Goal: Information Seeking & Learning: Check status

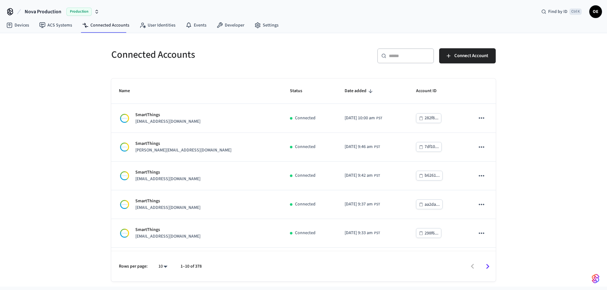
click at [409, 60] on div "​ ​" at bounding box center [405, 55] width 57 height 15
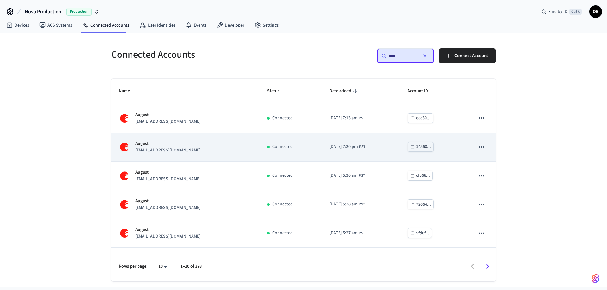
type input "****"
click at [192, 151] on p "support+minthouse@operto.com" at bounding box center [167, 150] width 65 height 7
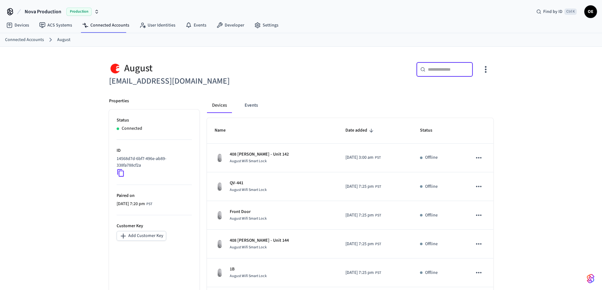
click at [443, 69] on input "text" at bounding box center [448, 69] width 41 height 6
click at [447, 68] on input "**" at bounding box center [442, 69] width 28 height 6
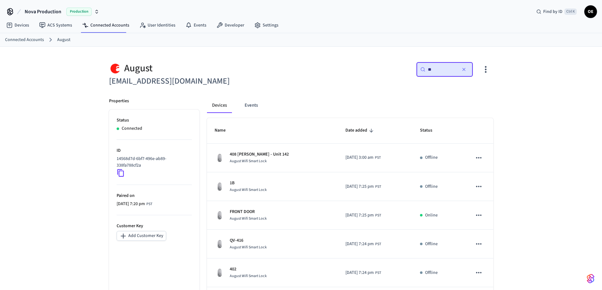
paste input "***"
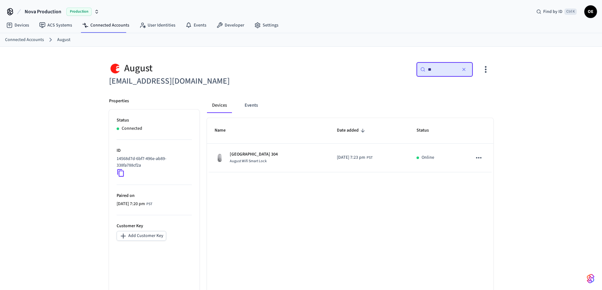
type input "*"
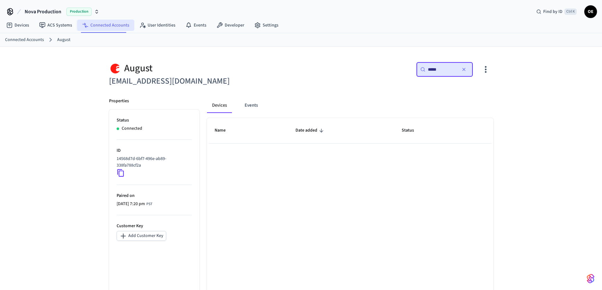
type input "*****"
click at [113, 27] on link "Connected Accounts" at bounding box center [105, 25] width 57 height 11
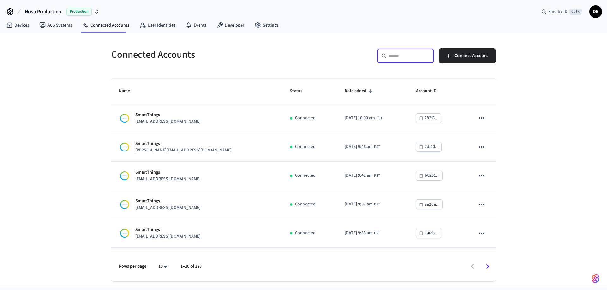
click at [397, 58] on input "text" at bounding box center [409, 56] width 41 height 6
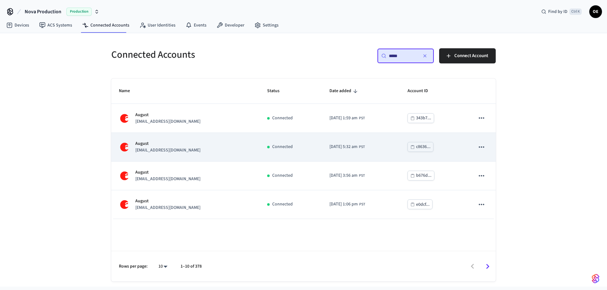
type input "*****"
click at [175, 151] on p "support+riverwalk@operto.com" at bounding box center [167, 150] width 65 height 7
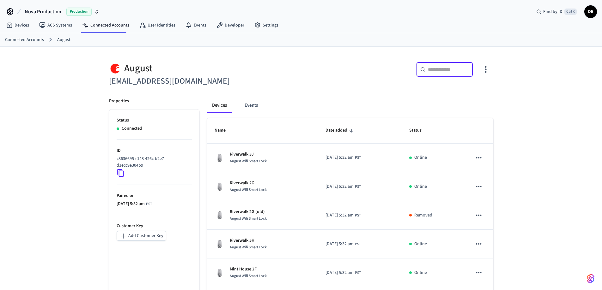
click at [449, 70] on input "text" at bounding box center [448, 69] width 41 height 6
paste input "*****"
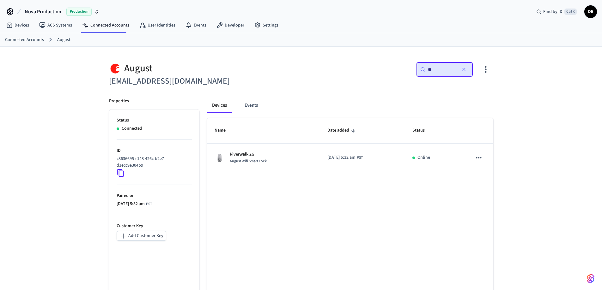
type input "*"
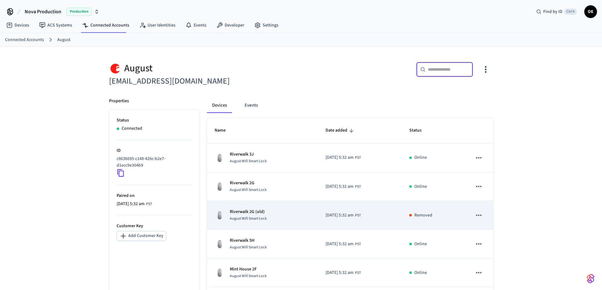
scroll to position [31, 0]
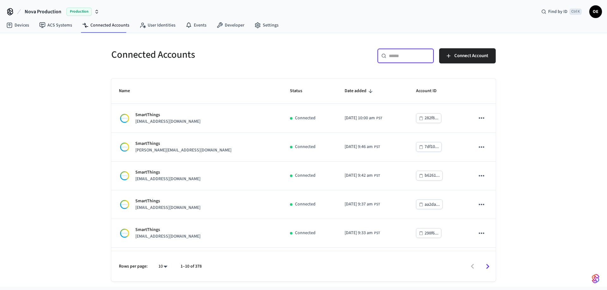
click at [406, 57] on input "text" at bounding box center [409, 56] width 41 height 6
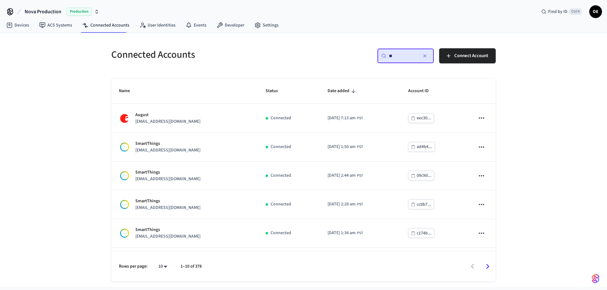
type input "*"
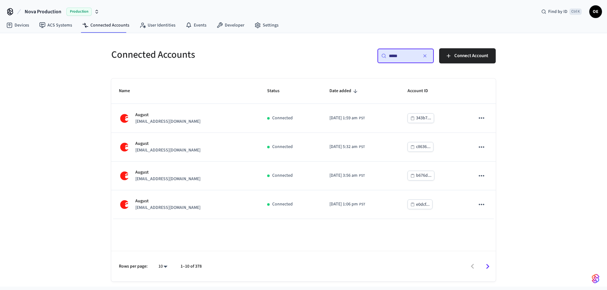
click at [403, 54] on input "*****" at bounding box center [403, 56] width 28 height 6
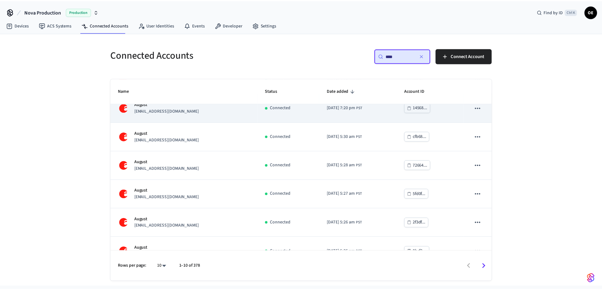
scroll to position [54, 0]
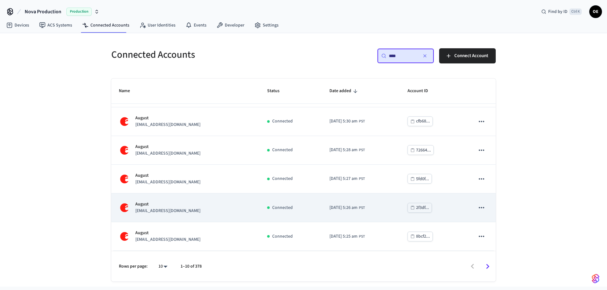
type input "****"
click at [191, 210] on p "support+mintreserve@operto.com" at bounding box center [167, 211] width 65 height 7
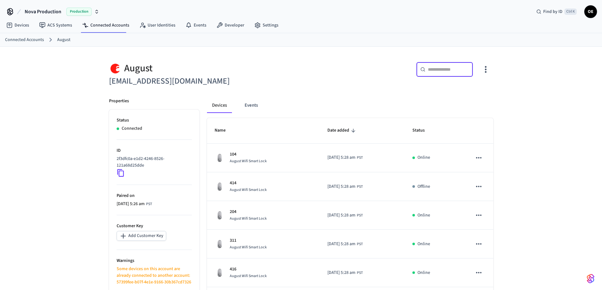
click at [438, 69] on input "text" at bounding box center [448, 69] width 41 height 6
paste input "*****"
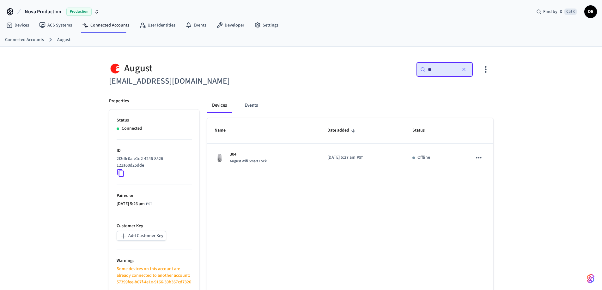
type input "*"
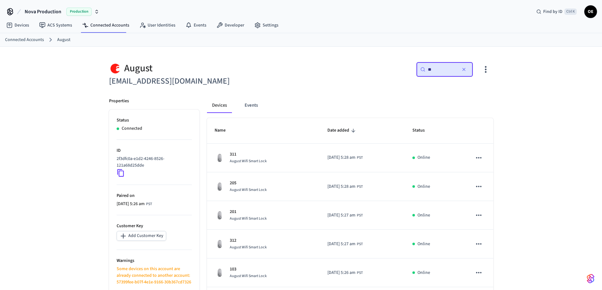
type input "**"
click at [363, 16] on div "Nova Production Production Find by ID Ctrl K OE" at bounding box center [301, 9] width 602 height 18
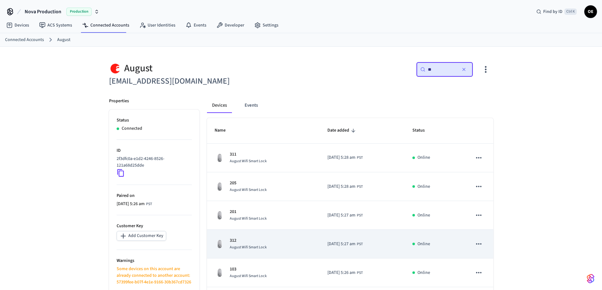
scroll to position [57, 0]
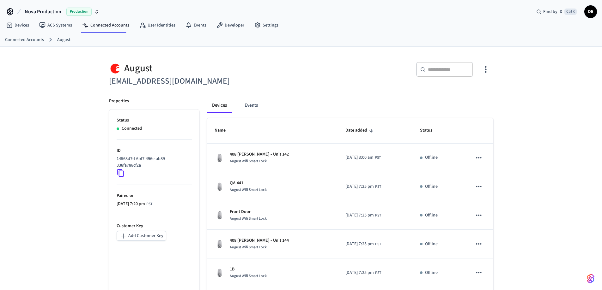
click at [301, 58] on div "​ ​" at bounding box center [395, 70] width 196 height 33
click at [435, 72] on input "text" at bounding box center [448, 69] width 41 height 6
paste input "**********"
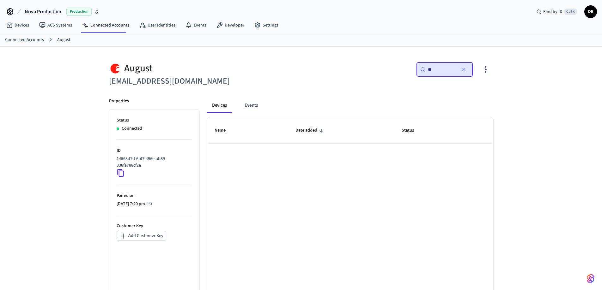
type input "*"
type input "*****"
click at [30, 37] on link "Connected Accounts" at bounding box center [24, 40] width 39 height 7
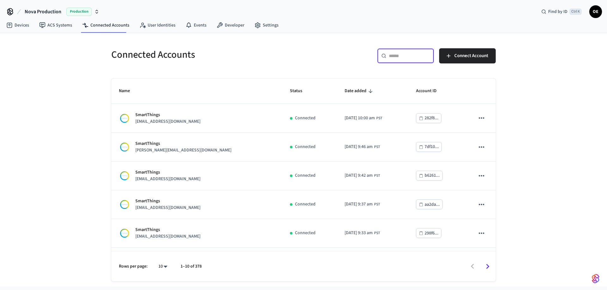
click at [400, 56] on input "text" at bounding box center [409, 56] width 41 height 6
type input "*"
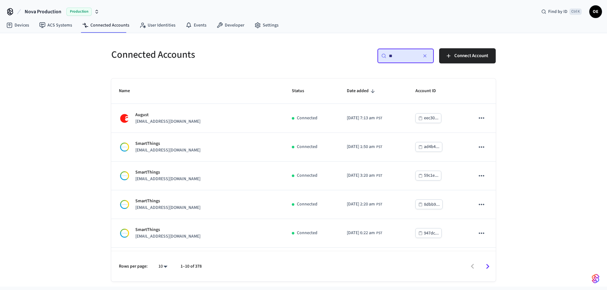
type input "*"
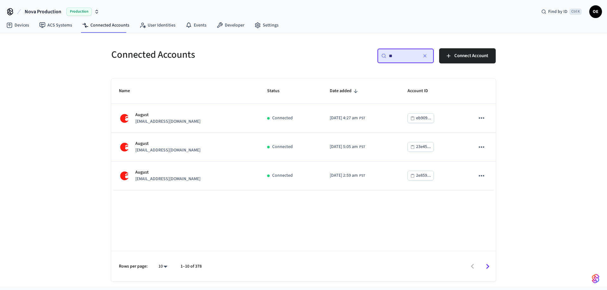
type input "*"
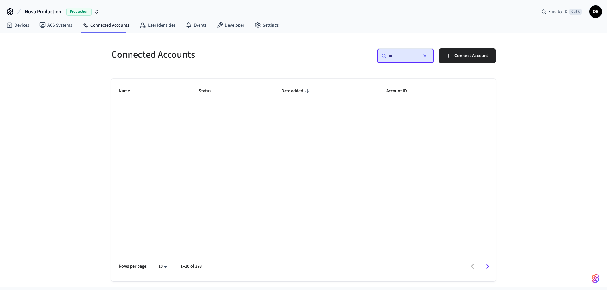
type input "*"
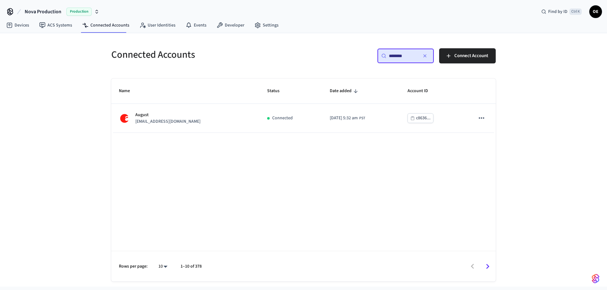
click at [408, 58] on input "********" at bounding box center [403, 56] width 28 height 6
type input "********"
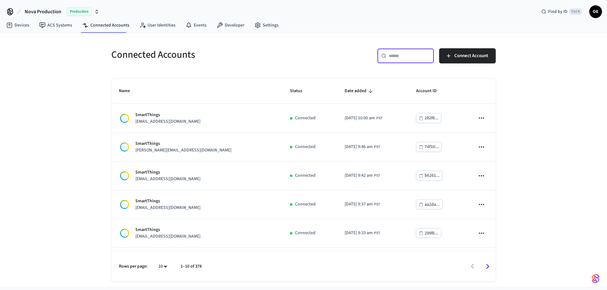
click at [400, 56] on input "text" at bounding box center [409, 56] width 41 height 6
paste input "**********"
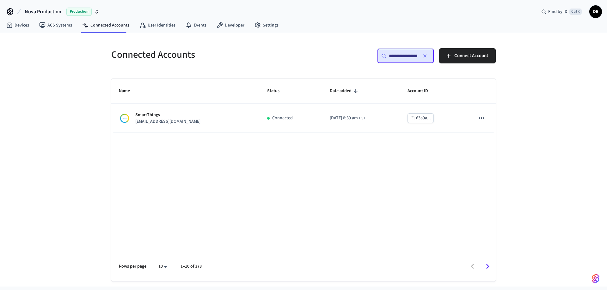
scroll to position [0, 33]
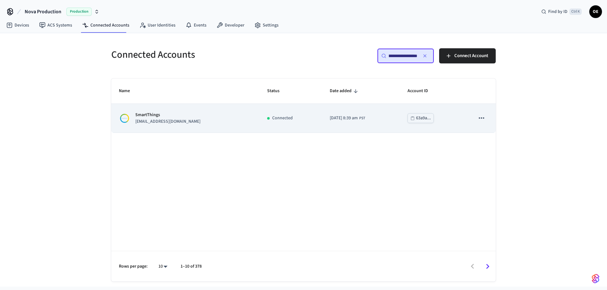
type input "**********"
click at [165, 120] on p "support+greenville@operto.com" at bounding box center [167, 121] width 65 height 7
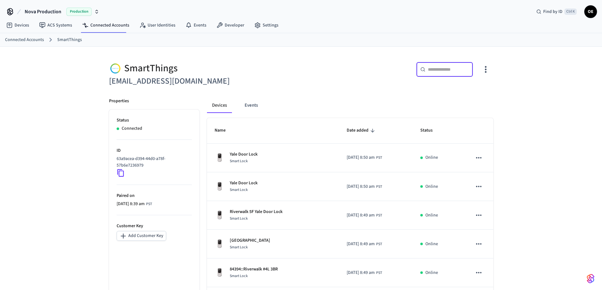
click at [441, 70] on input "text" at bounding box center [448, 69] width 41 height 6
click at [441, 70] on input "*" at bounding box center [448, 69] width 41 height 6
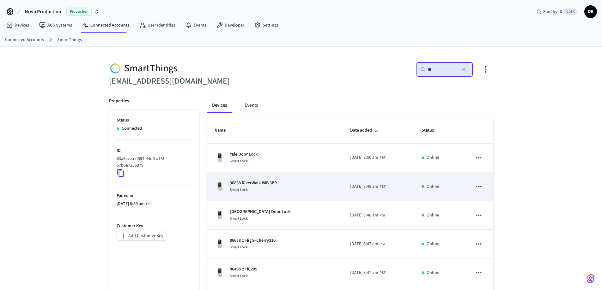
type input "**"
click at [265, 188] on div "Smart Lock" at bounding box center [253, 190] width 47 height 7
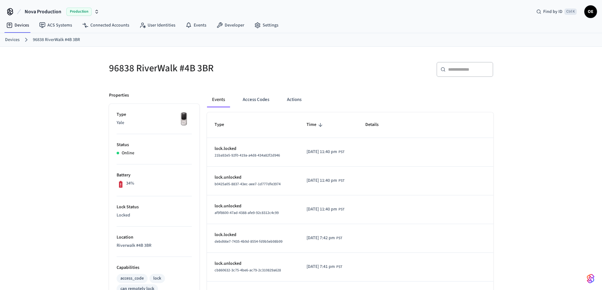
scroll to position [41, 0]
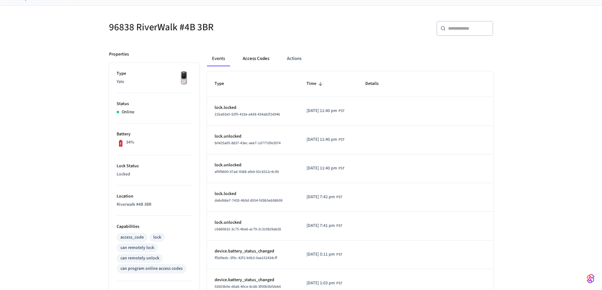
click at [260, 61] on button "Access Codes" at bounding box center [256, 58] width 37 height 15
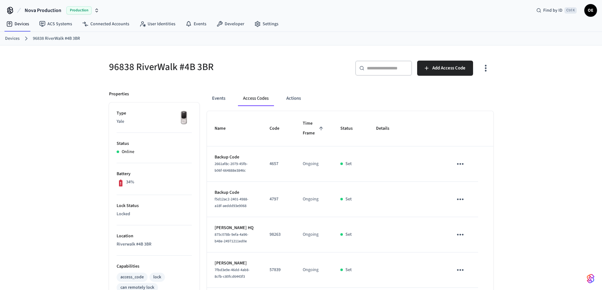
scroll to position [0, 0]
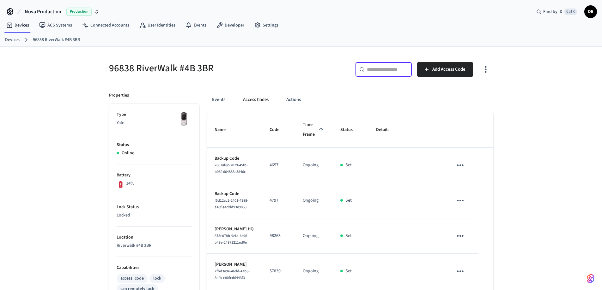
click at [399, 71] on input "text" at bounding box center [387, 69] width 41 height 6
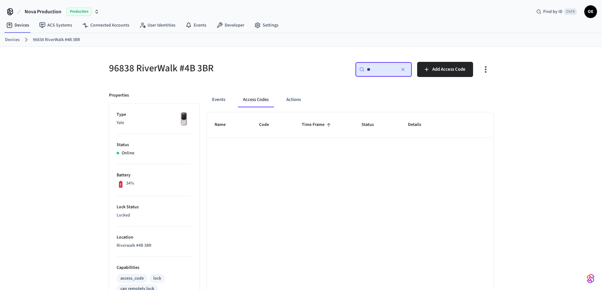
type input "*"
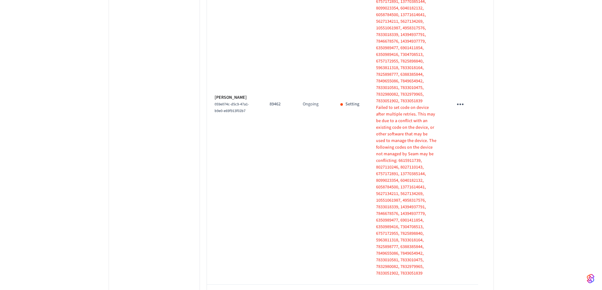
scroll to position [1204, 0]
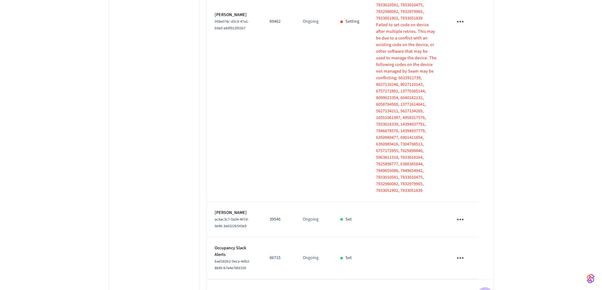
click at [482, 290] on icon "Go to next page" at bounding box center [485, 295] width 10 height 10
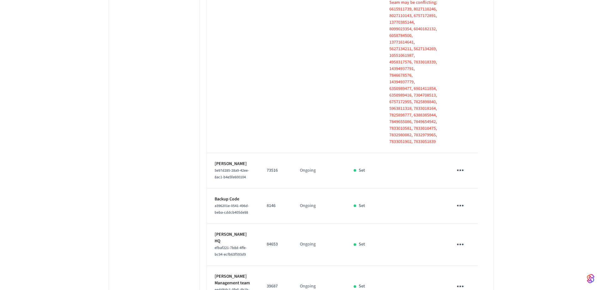
scroll to position [717, 0]
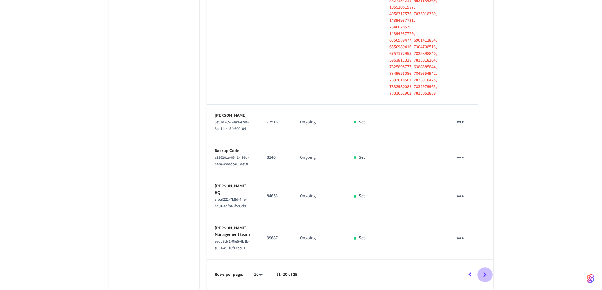
click at [486, 275] on icon "Go to next page" at bounding box center [484, 274] width 3 height 5
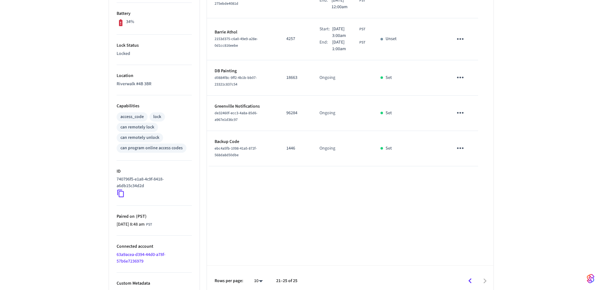
scroll to position [168, 0]
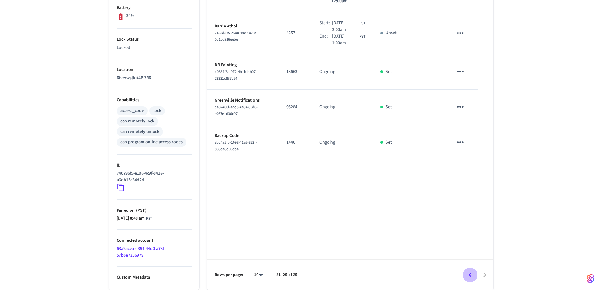
click at [473, 278] on icon "Go to previous page" at bounding box center [470, 275] width 10 height 10
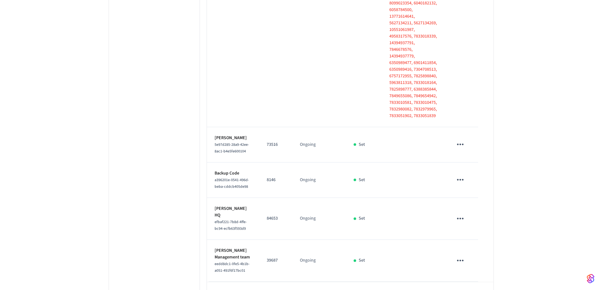
scroll to position [717, 0]
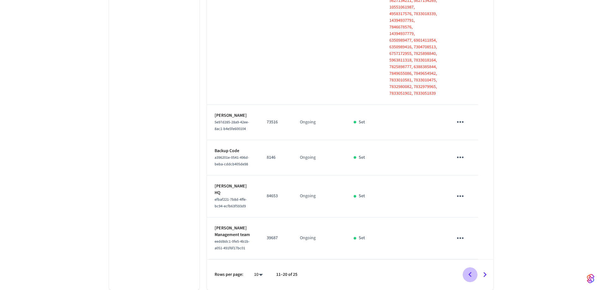
click at [469, 274] on icon "Go to previous page" at bounding box center [470, 275] width 10 height 10
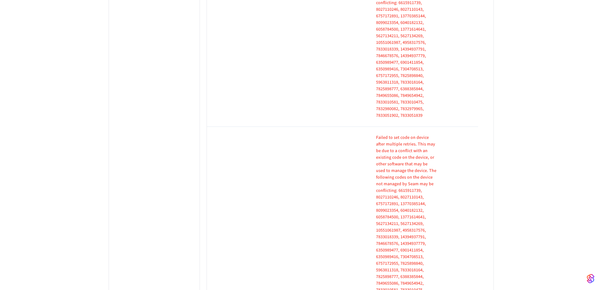
scroll to position [886, 0]
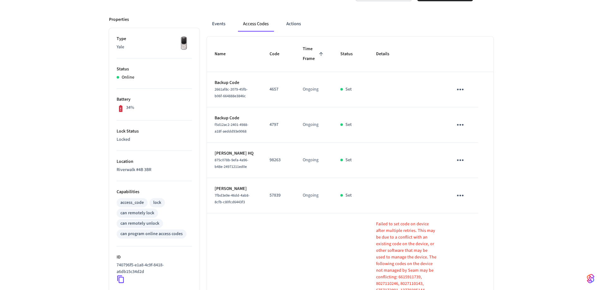
scroll to position [0, 0]
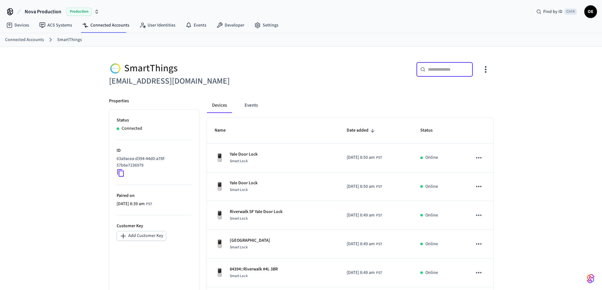
click at [442, 68] on input "text" at bounding box center [448, 69] width 41 height 6
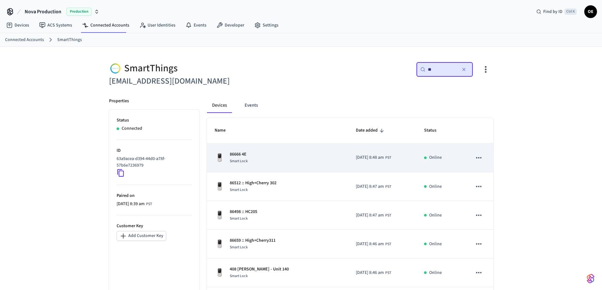
type input "**"
click at [288, 160] on div "86666 4E Smart Lock" at bounding box center [278, 157] width 126 height 13
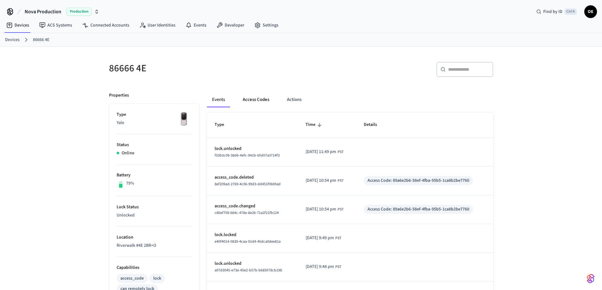
click at [257, 100] on button "Access Codes" at bounding box center [256, 99] width 37 height 15
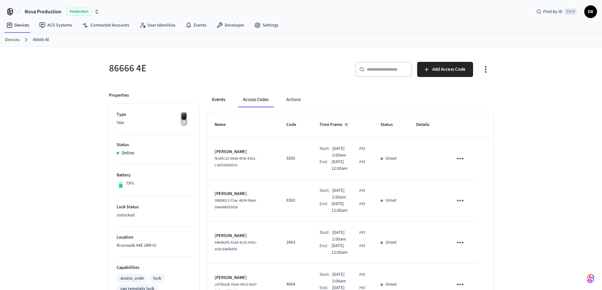
click at [220, 103] on button "Events" at bounding box center [218, 99] width 23 height 15
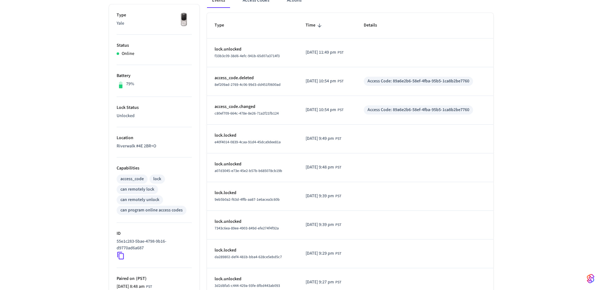
scroll to position [168, 0]
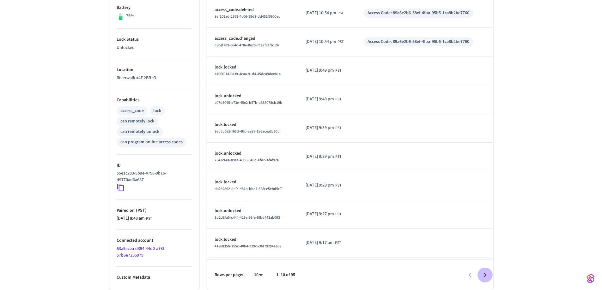
click at [482, 273] on icon "Go to next page" at bounding box center [485, 275] width 10 height 10
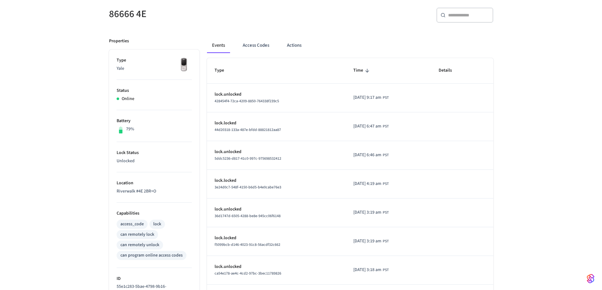
scroll to position [0, 0]
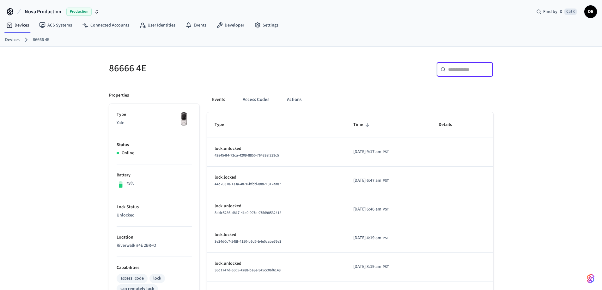
click at [459, 70] on input "text" at bounding box center [468, 69] width 41 height 6
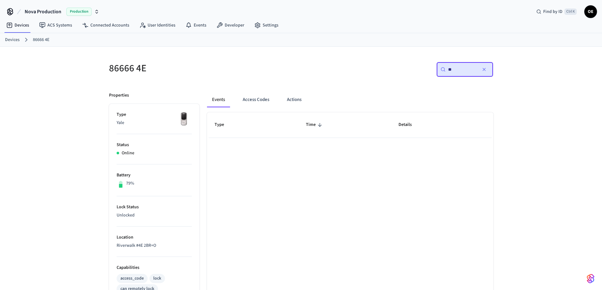
type input "*"
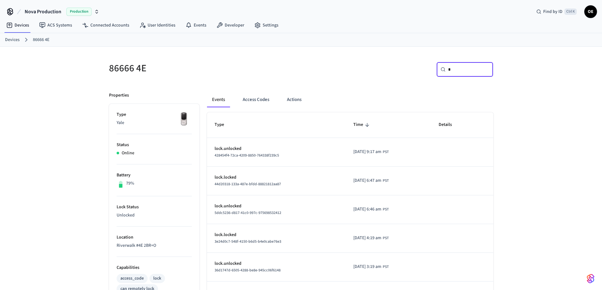
type input "**"
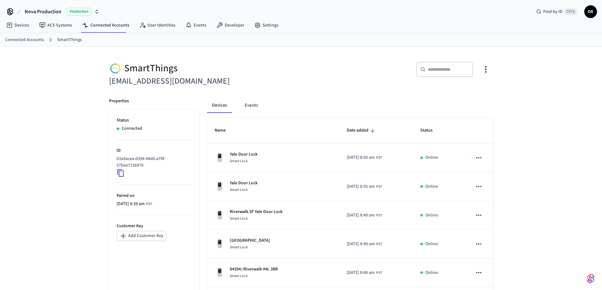
click at [447, 68] on input "text" at bounding box center [448, 69] width 41 height 6
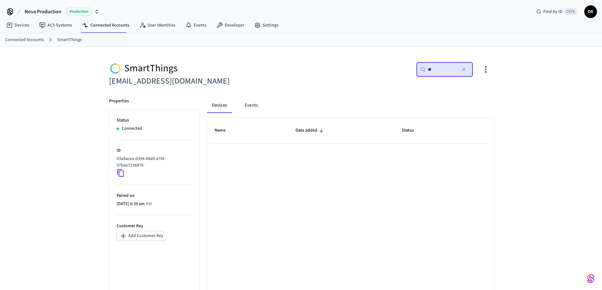
type input "*"
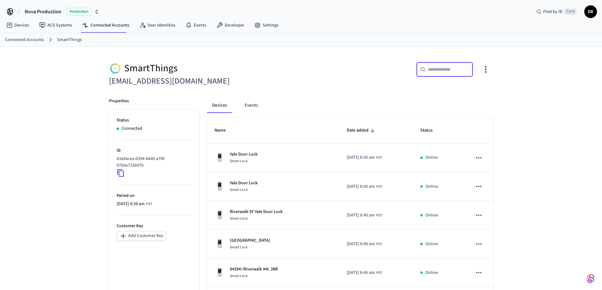
click at [443, 72] on input "text" at bounding box center [448, 69] width 41 height 6
paste input "**********"
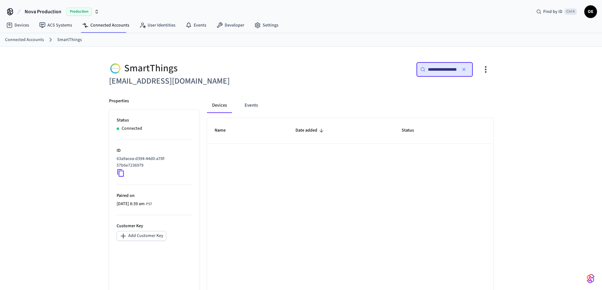
scroll to position [0, 37]
click at [443, 72] on input "**********" at bounding box center [442, 69] width 28 height 6
drag, startPoint x: 442, startPoint y: 69, endPoint x: 468, endPoint y: 69, distance: 25.9
click at [468, 69] on div "**********" at bounding box center [444, 69] width 57 height 15
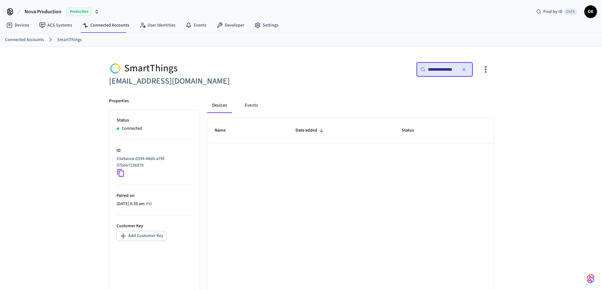
scroll to position [0, 0]
type input "*"
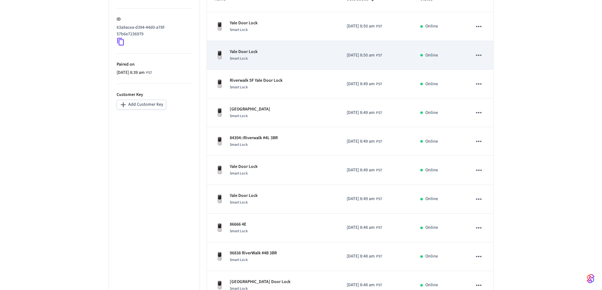
scroll to position [172, 0]
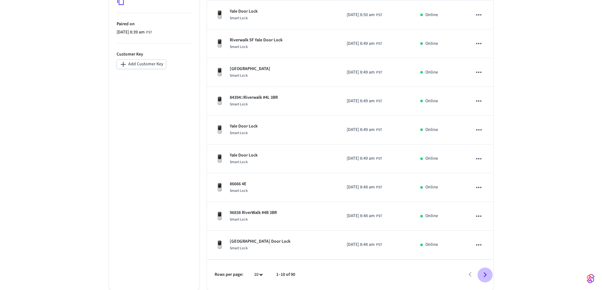
click at [483, 275] on icon "Go to next page" at bounding box center [485, 275] width 10 height 10
click at [486, 273] on icon "Go to next page" at bounding box center [485, 275] width 10 height 10
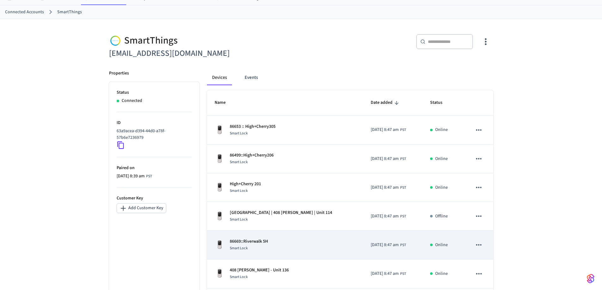
scroll to position [0, 0]
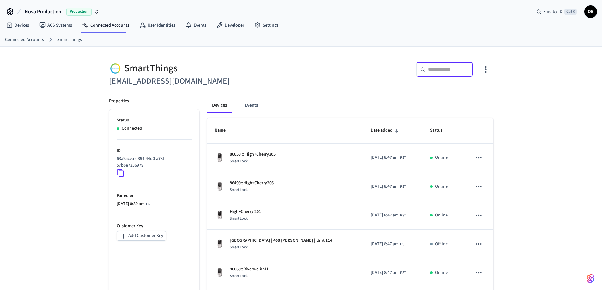
click at [448, 68] on input "text" at bounding box center [448, 69] width 41 height 6
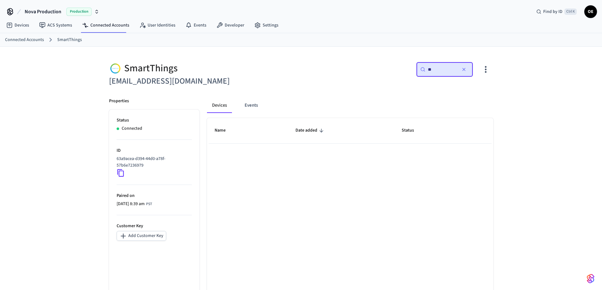
type input "*"
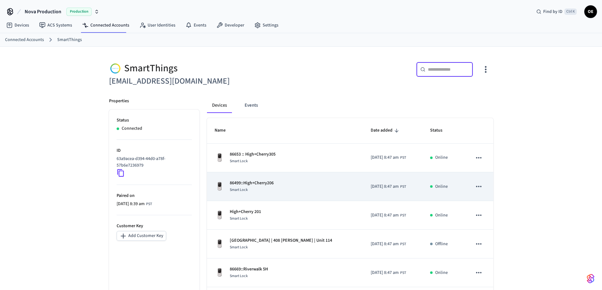
scroll to position [172, 0]
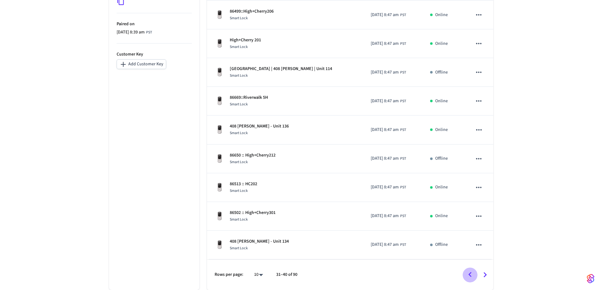
click at [469, 269] on button "Go to previous page" at bounding box center [470, 275] width 15 height 15
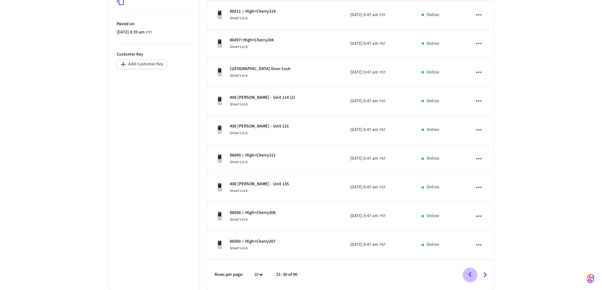
click at [469, 269] on button "Go to previous page" at bounding box center [470, 275] width 15 height 15
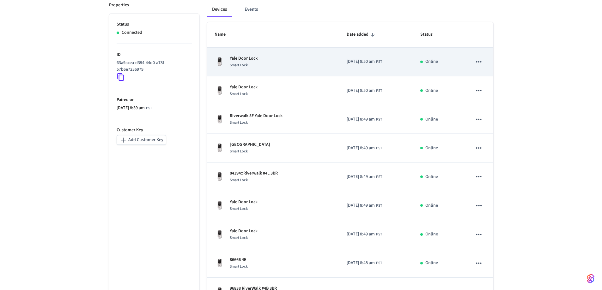
scroll to position [0, 0]
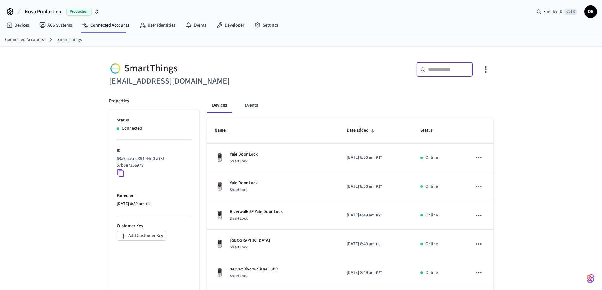
click at [439, 67] on input "text" at bounding box center [448, 69] width 41 height 6
paste input "**********"
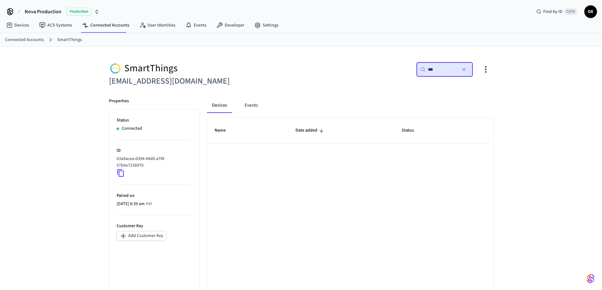
type input "*"
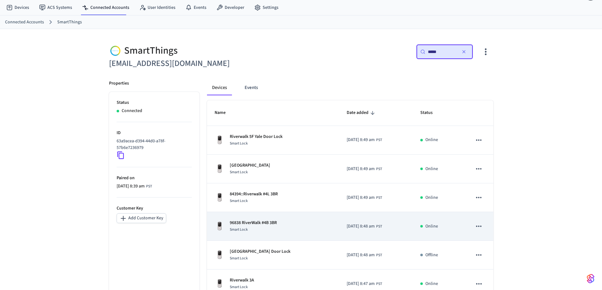
scroll to position [18, 0]
type input "*****"
click at [476, 222] on icon "sticky table" at bounding box center [479, 226] width 8 height 8
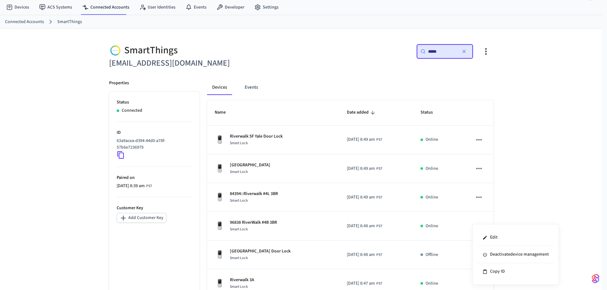
click at [517, 214] on div at bounding box center [303, 145] width 607 height 290
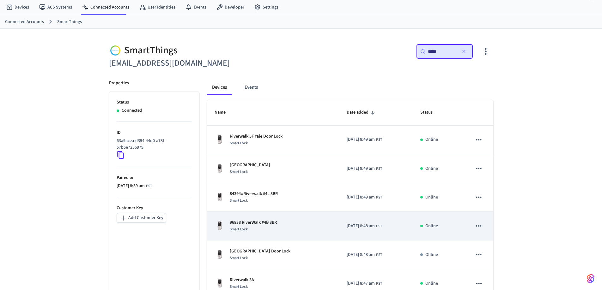
click at [256, 226] on div "Smart Lock" at bounding box center [253, 229] width 47 height 7
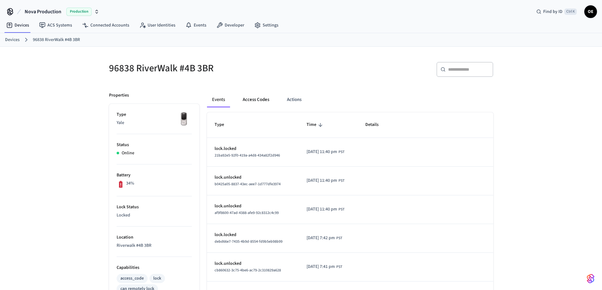
click at [251, 97] on button "Access Codes" at bounding box center [256, 99] width 37 height 15
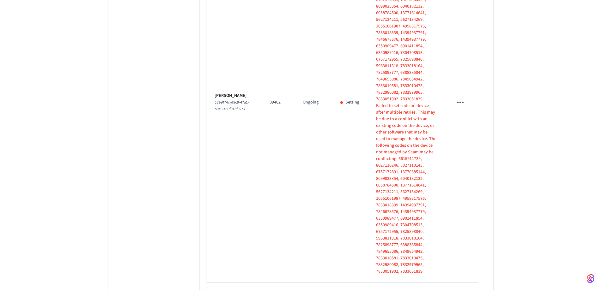
scroll to position [1204, 0]
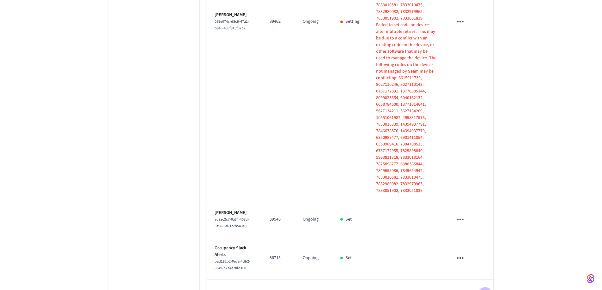
click at [484, 290] on icon "Go to next page" at bounding box center [485, 295] width 10 height 10
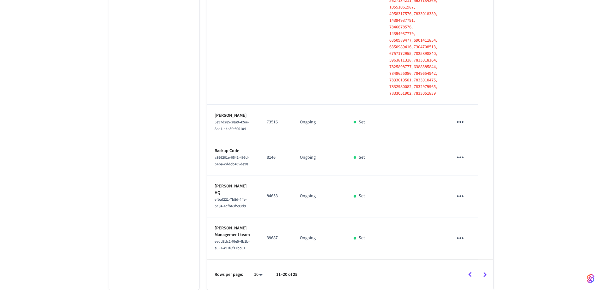
scroll to position [717, 0]
click at [487, 274] on icon "Go to next page" at bounding box center [485, 275] width 10 height 10
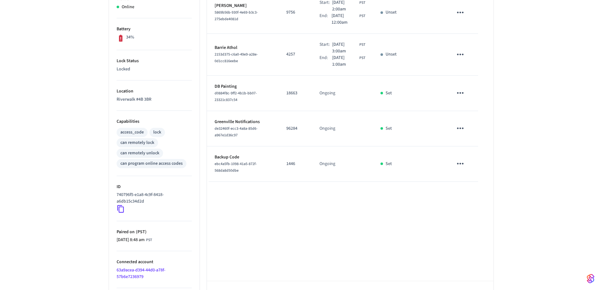
scroll to position [168, 0]
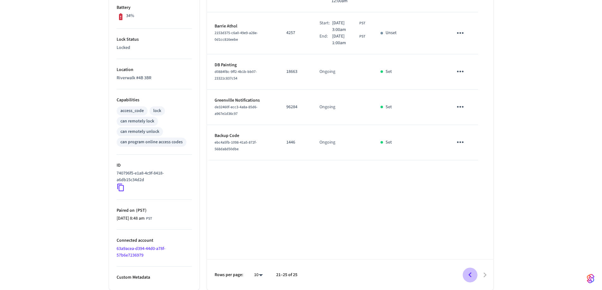
click at [472, 277] on icon "Go to previous page" at bounding box center [470, 275] width 10 height 10
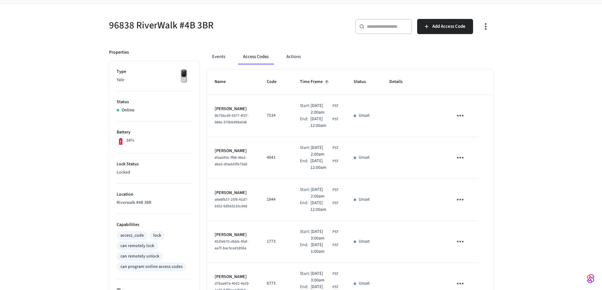
scroll to position [0, 0]
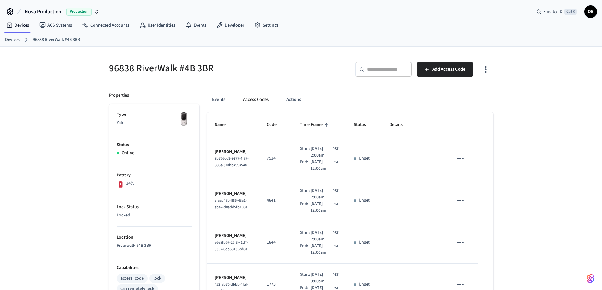
click at [294, 58] on div "96838 RiverWalk #4B 3BR" at bounding box center [199, 68] width 196 height 28
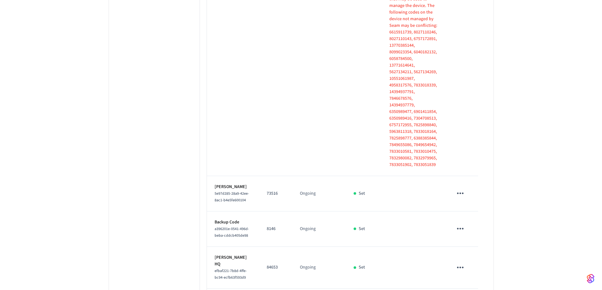
scroll to position [717, 0]
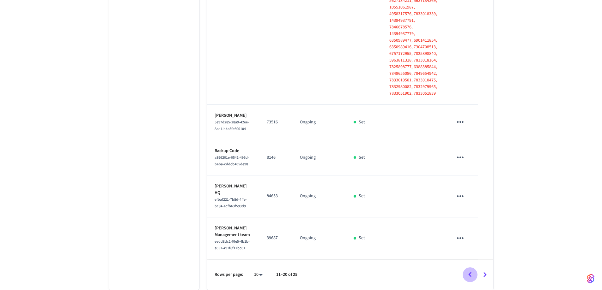
click at [470, 274] on icon "Go to previous page" at bounding box center [469, 274] width 3 height 5
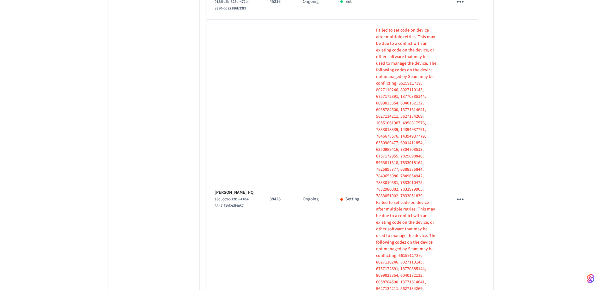
scroll to position [666, 0]
click at [327, 212] on td "Ongoing" at bounding box center [314, 199] width 38 height 360
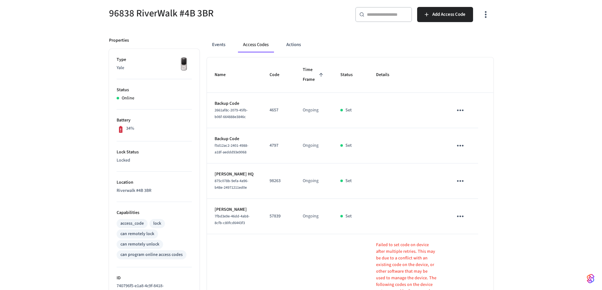
scroll to position [0, 0]
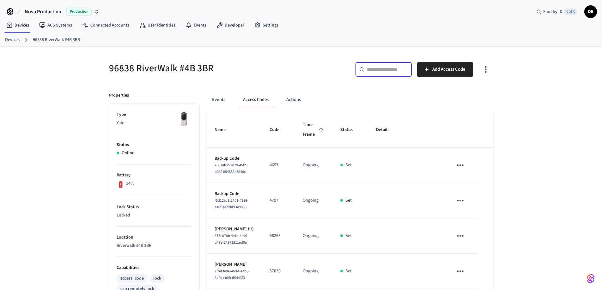
click at [401, 70] on input "text" at bounding box center [387, 69] width 41 height 6
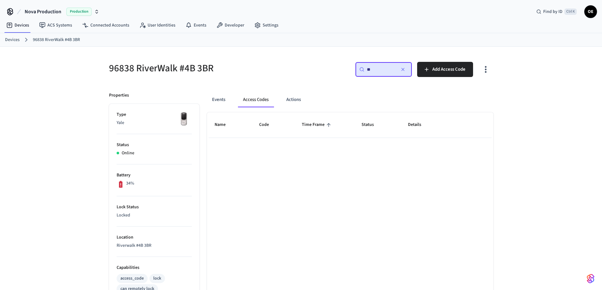
type input "*"
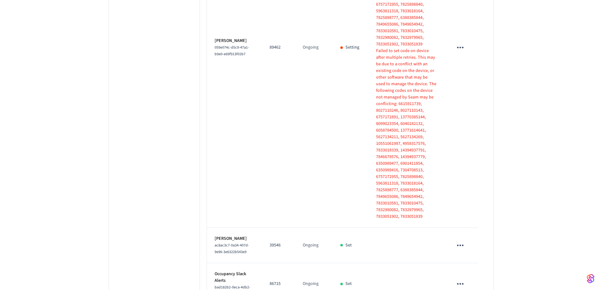
scroll to position [1204, 0]
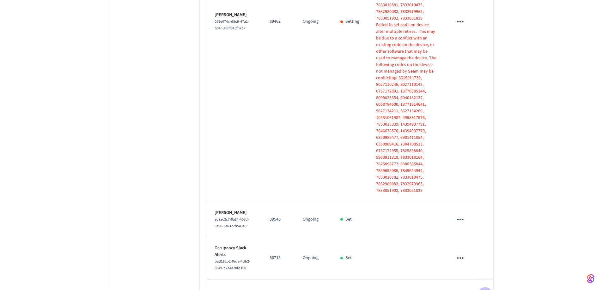
click at [483, 290] on icon "Go to next page" at bounding box center [485, 295] width 10 height 10
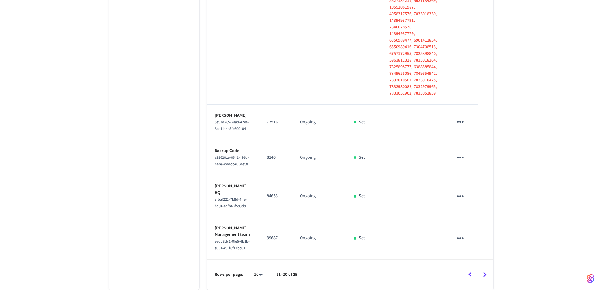
scroll to position [717, 0]
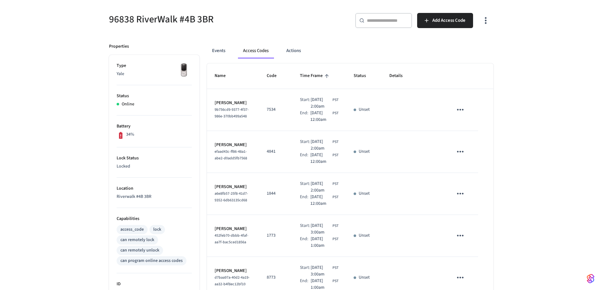
scroll to position [0, 0]
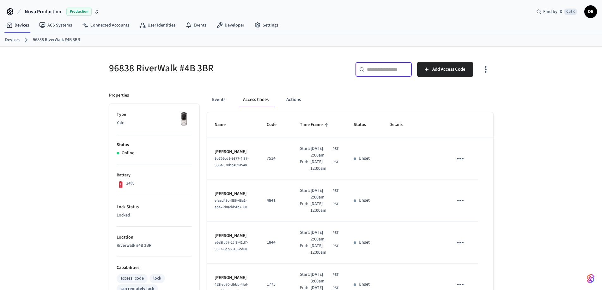
click at [381, 72] on input "text" at bounding box center [387, 69] width 41 height 6
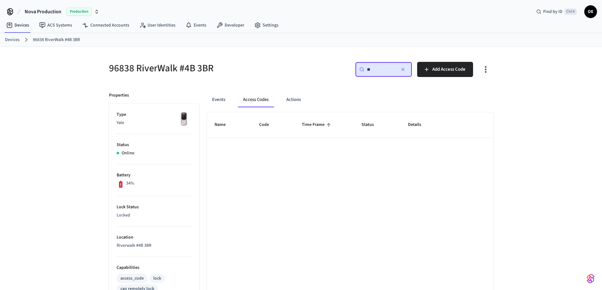
type input "*"
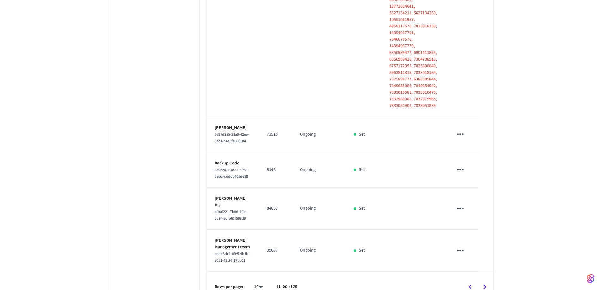
scroll to position [717, 0]
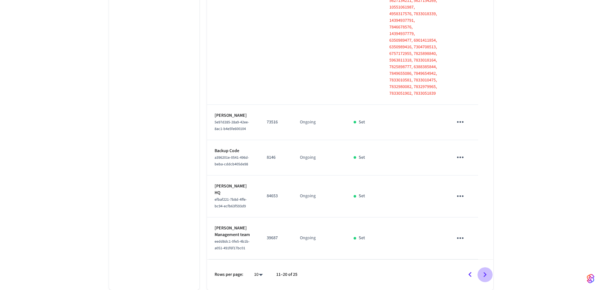
click at [488, 271] on icon "Go to next page" at bounding box center [485, 275] width 10 height 10
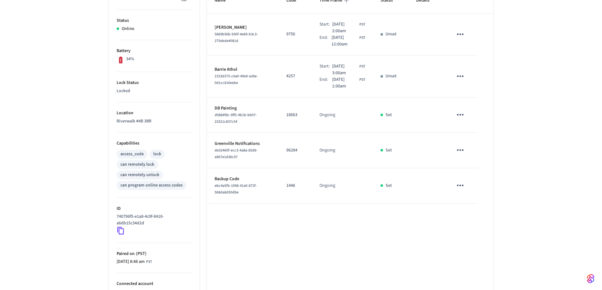
scroll to position [125, 0]
click at [286, 186] on p "1446" at bounding box center [295, 185] width 18 height 7
copy p "1446"
click at [288, 230] on div "Name Code Time Frame Status Details Stacey Gore 5869b56b-930f-4e69-b3c3-275ebde…" at bounding box center [350, 161] width 286 height 346
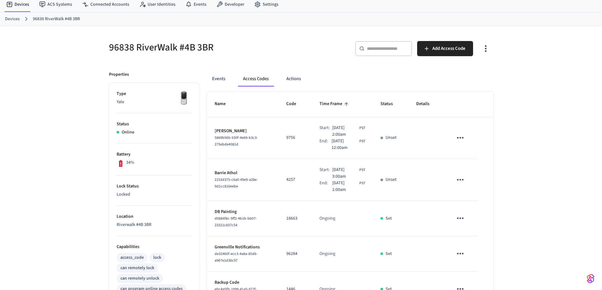
scroll to position [0, 0]
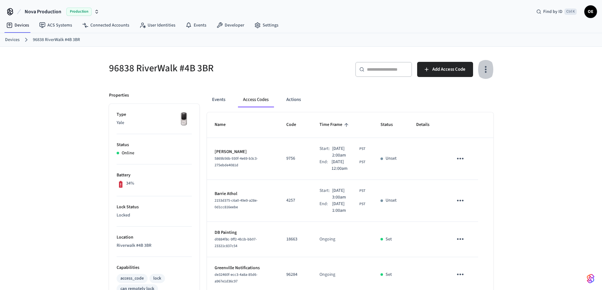
click at [486, 70] on icon "button" at bounding box center [486, 69] width 2 height 7
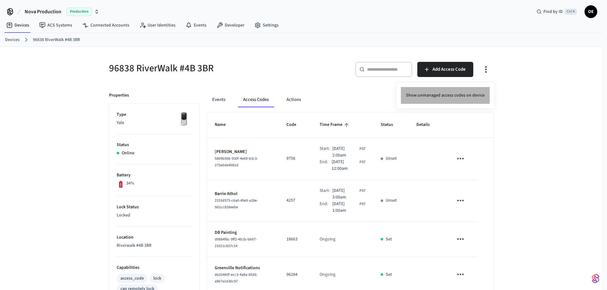
click at [465, 94] on li "Show unmanaged access codes on device" at bounding box center [445, 95] width 89 height 17
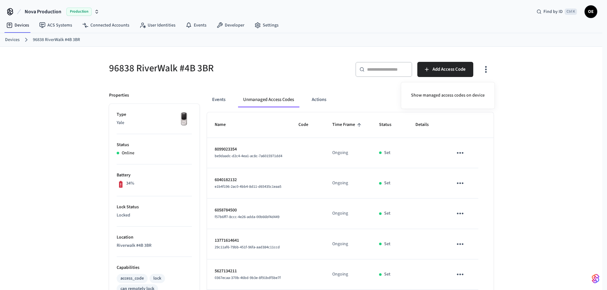
click at [485, 68] on div at bounding box center [303, 145] width 607 height 290
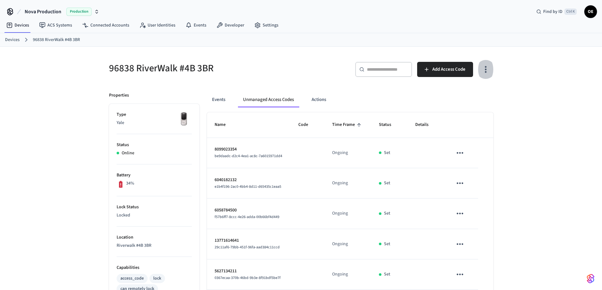
click at [485, 68] on icon "button" at bounding box center [486, 69] width 10 height 10
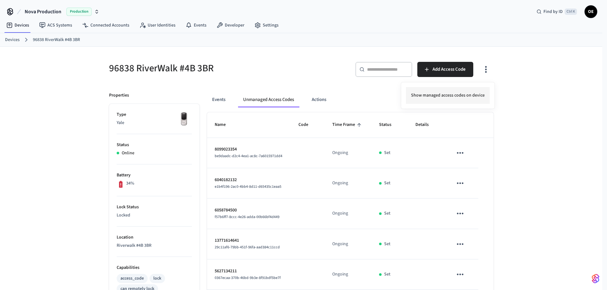
click at [457, 93] on li "Show managed access codes on device" at bounding box center [448, 95] width 84 height 17
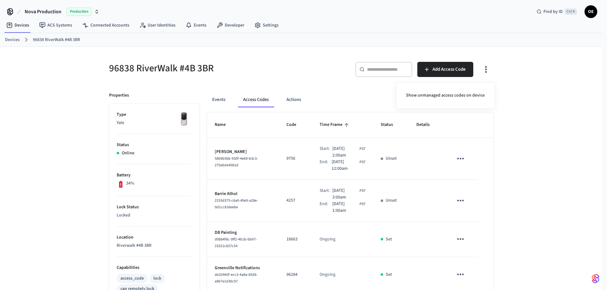
click at [294, 98] on div at bounding box center [303, 145] width 607 height 290
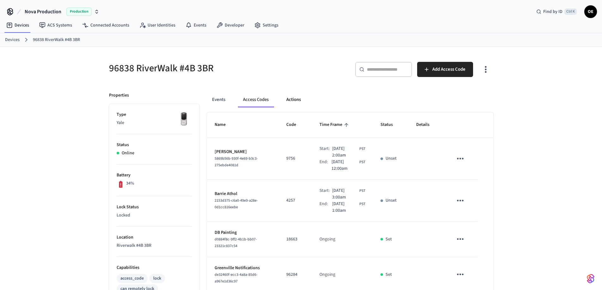
click at [294, 100] on button "Actions" at bounding box center [293, 99] width 25 height 15
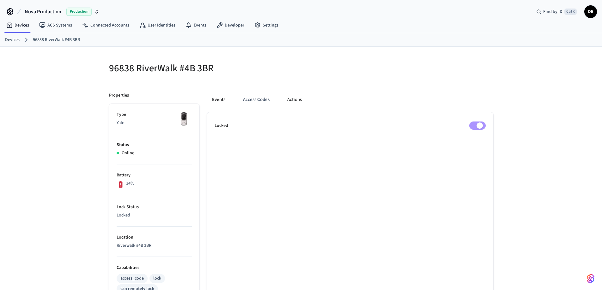
click at [217, 99] on button "Events" at bounding box center [218, 99] width 23 height 15
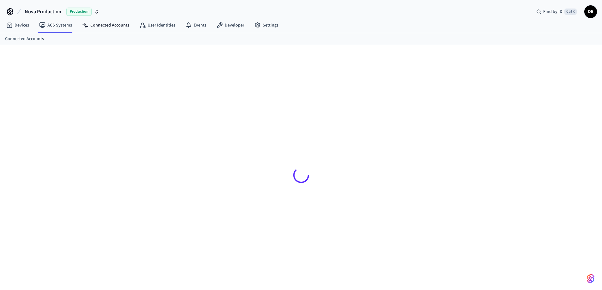
scroll to position [9, 0]
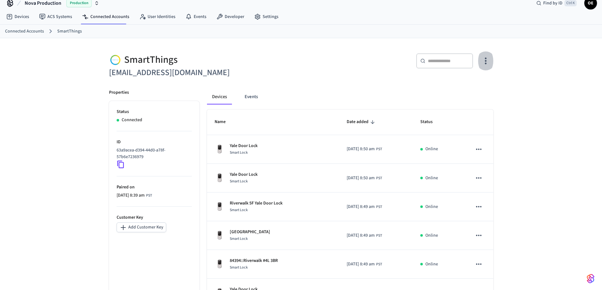
click at [484, 62] on icon "button" at bounding box center [486, 61] width 10 height 10
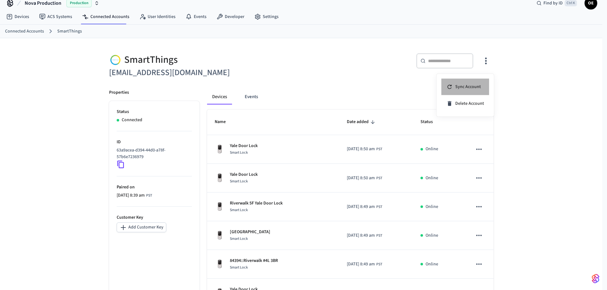
click at [472, 86] on span "Sync Account" at bounding box center [468, 87] width 26 height 6
click at [444, 58] on div at bounding box center [303, 145] width 607 height 290
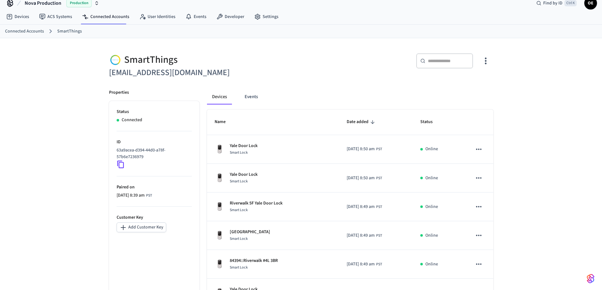
click at [444, 65] on div "​ ​" at bounding box center [444, 60] width 57 height 15
paste input "****"
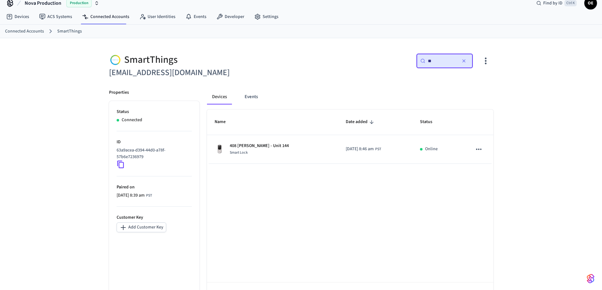
type input "*"
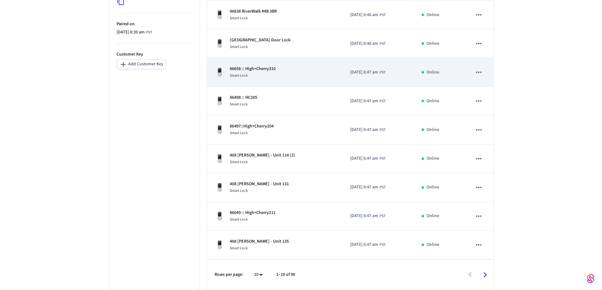
scroll to position [0, 0]
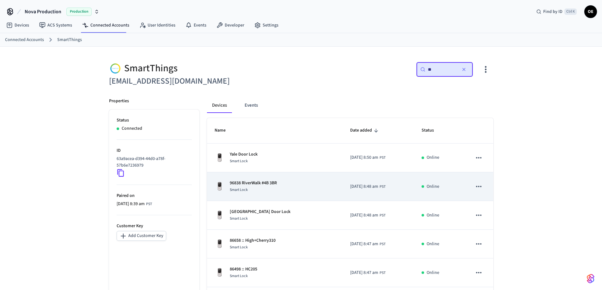
type input "**"
click at [274, 182] on p "96838 RiverWalk #4B 3BR" at bounding box center [253, 183] width 47 height 7
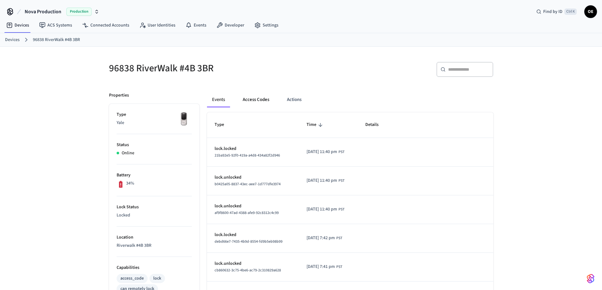
click at [259, 101] on button "Access Codes" at bounding box center [256, 99] width 37 height 15
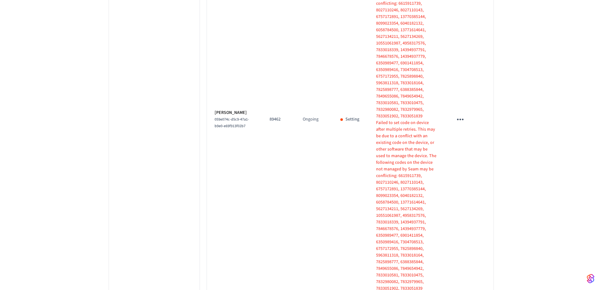
scroll to position [1204, 0]
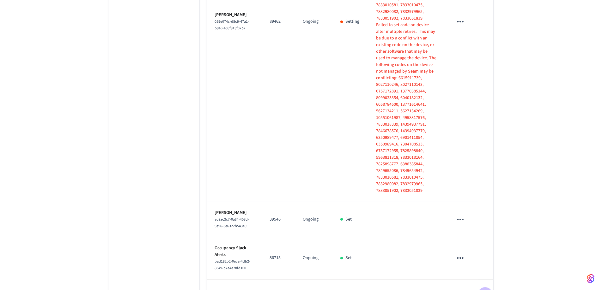
click at [483, 290] on icon "Go to next page" at bounding box center [485, 295] width 10 height 10
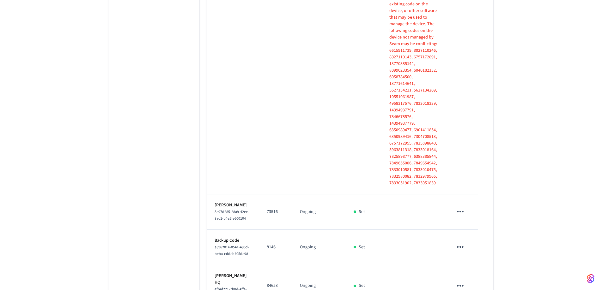
scroll to position [717, 0]
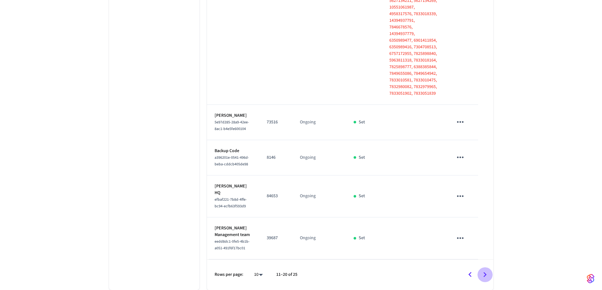
click at [486, 277] on icon "Go to next page" at bounding box center [485, 275] width 10 height 10
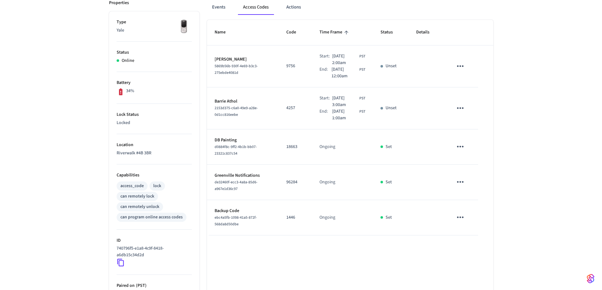
scroll to position [92, 0]
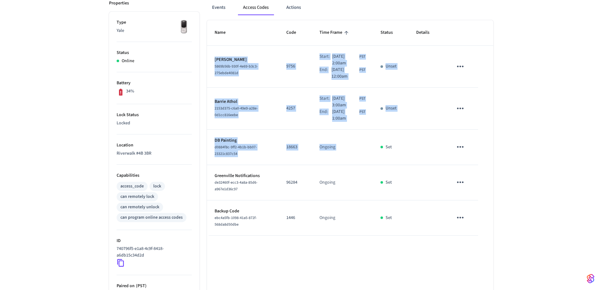
drag, startPoint x: 507, startPoint y: 181, endPoint x: 386, endPoint y: 144, distance: 126.4
click at [386, 144] on div "96838 RiverWalk #4B 3BR ​ ​ Add Access Code Properties Type Yale Status Online …" at bounding box center [301, 160] width 602 height 411
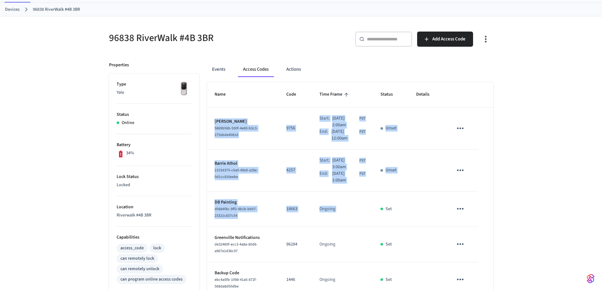
scroll to position [30, 0]
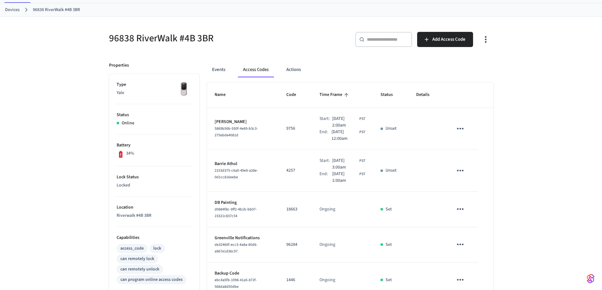
click at [264, 110] on td "Stacey Gore 5869b56b-930f-4e69-b3c3-275ebde4081d" at bounding box center [243, 129] width 72 height 42
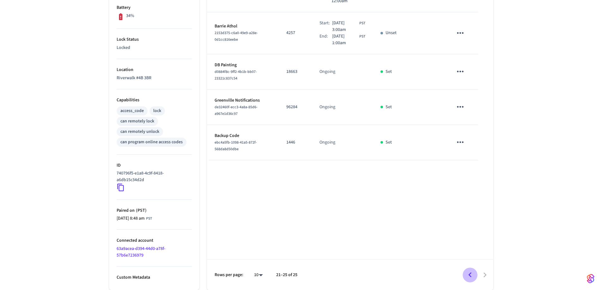
click at [467, 277] on icon "Go to previous page" at bounding box center [470, 275] width 10 height 10
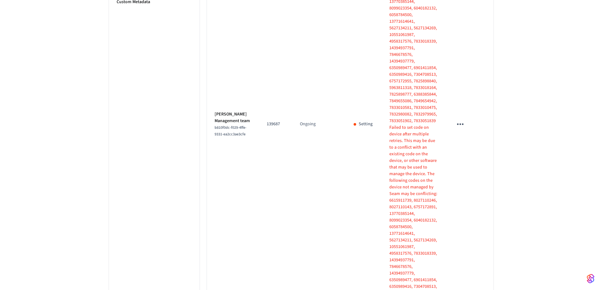
scroll to position [717, 0]
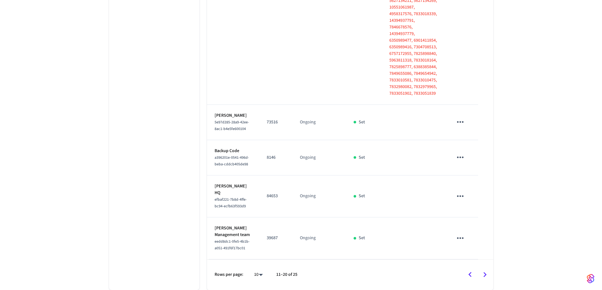
click at [472, 279] on icon "Go to previous page" at bounding box center [470, 275] width 10 height 10
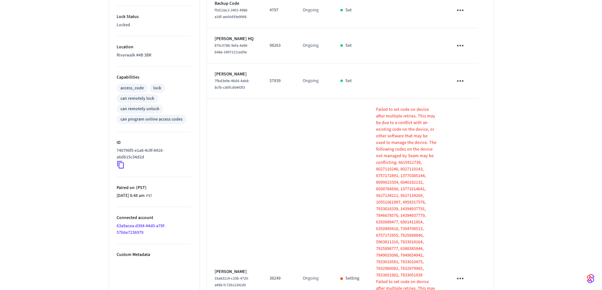
scroll to position [0, 0]
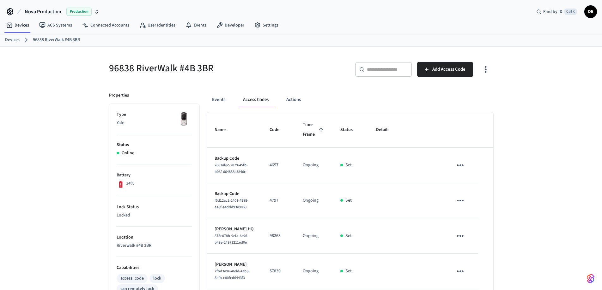
click at [383, 74] on div "​ ​" at bounding box center [383, 69] width 57 height 15
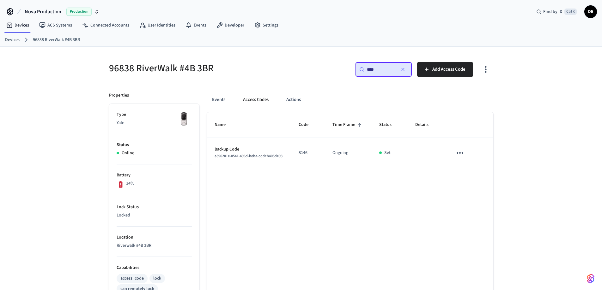
click at [383, 70] on input "****" at bounding box center [381, 69] width 28 height 6
type input "****"
click at [354, 39] on ol "Devices 96838 RiverWalk #4B 3BR" at bounding box center [303, 40] width 597 height 8
click at [120, 188] on icon at bounding box center [121, 184] width 8 height 8
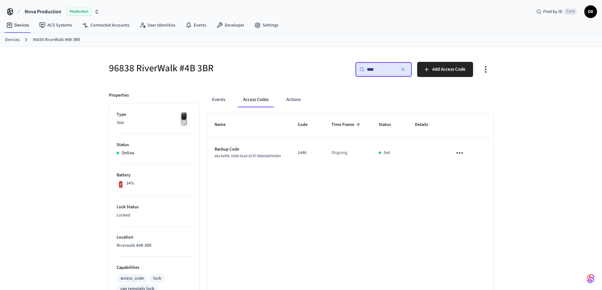
click at [120, 184] on icon at bounding box center [120, 184] width 3 height 7
click at [221, 102] on button "Events" at bounding box center [218, 99] width 23 height 15
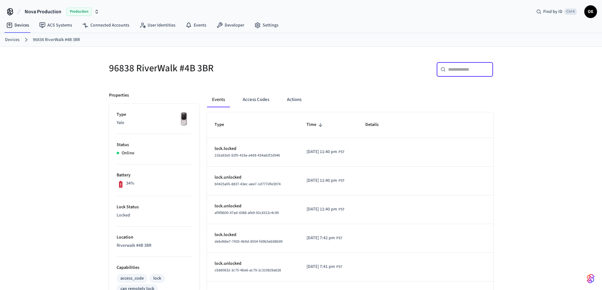
click at [466, 67] on input "text" at bounding box center [468, 69] width 41 height 6
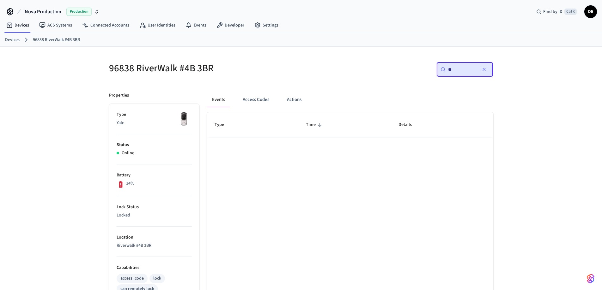
type input "*"
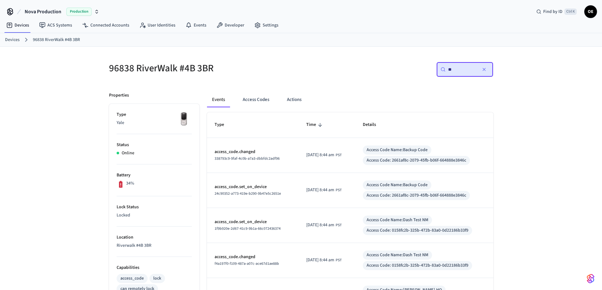
type input "*"
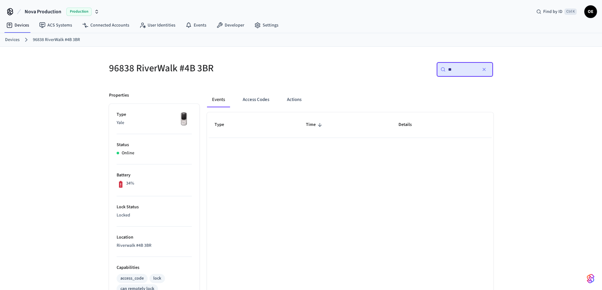
type input "*"
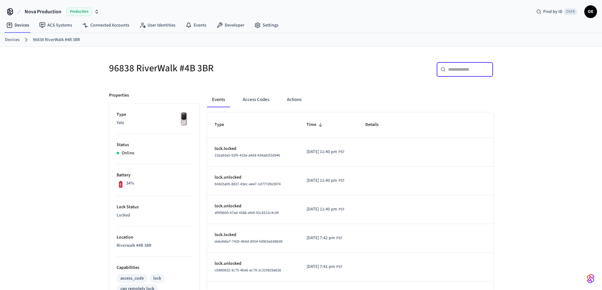
scroll to position [179, 0]
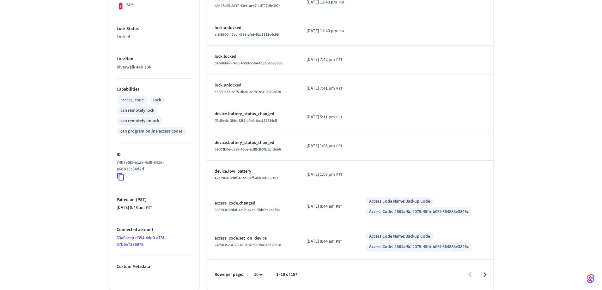
click at [486, 274] on icon "Go to next page" at bounding box center [485, 275] width 10 height 10
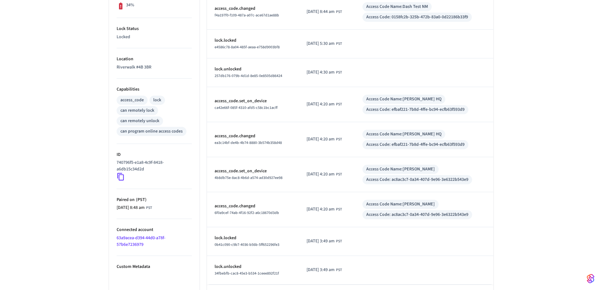
click at [486, 274] on td "sticky table" at bounding box center [424, 270] width 138 height 29
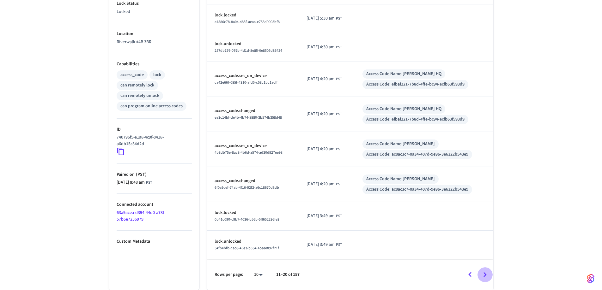
click at [487, 275] on icon "Go to next page" at bounding box center [485, 275] width 10 height 10
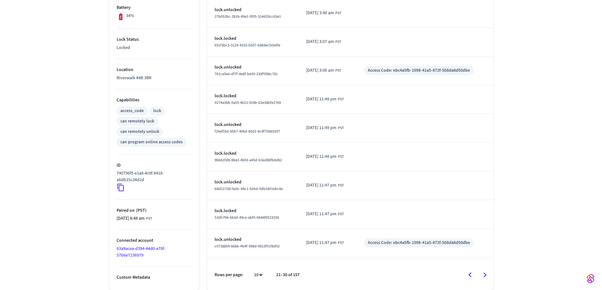
scroll to position [179, 0]
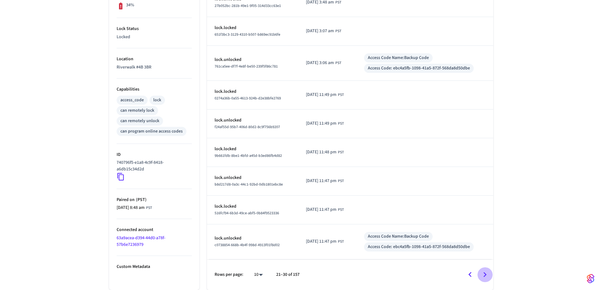
click at [487, 275] on icon "Go to next page" at bounding box center [485, 275] width 10 height 10
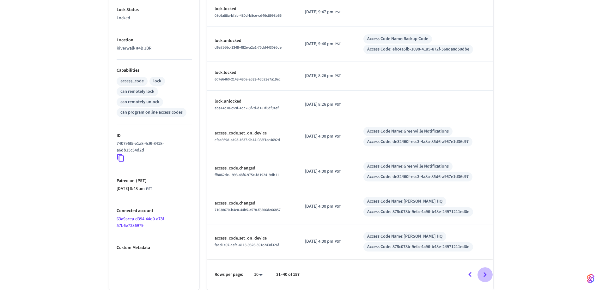
click at [487, 275] on icon "Go to next page" at bounding box center [485, 275] width 10 height 10
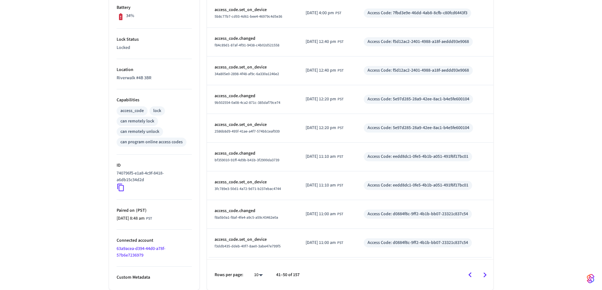
scroll to position [204, 0]
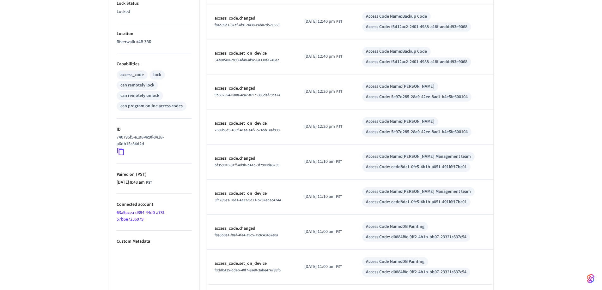
click at [487, 275] on td "Access Code Name: DB Painting Access Code: d0884f8c-9ff2-4b1b-bb07-23321c837c54" at bounding box center [423, 267] width 139 height 35
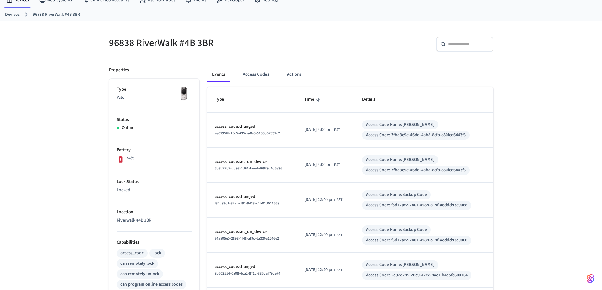
scroll to position [0, 0]
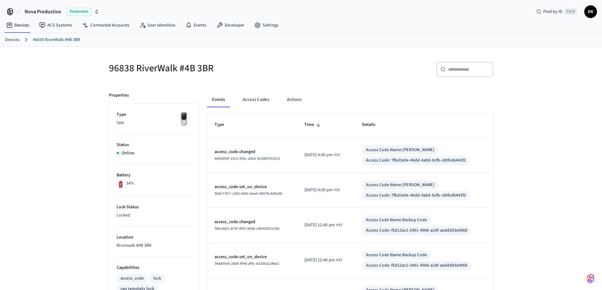
click at [455, 73] on div "​ ​" at bounding box center [464, 69] width 57 height 15
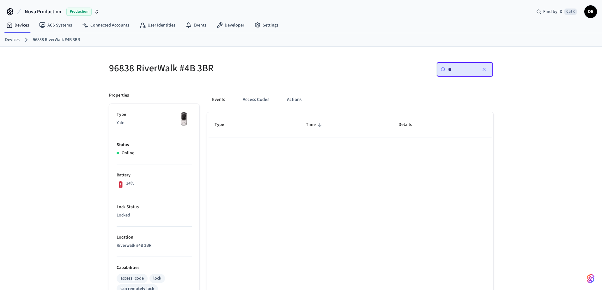
type input "*"
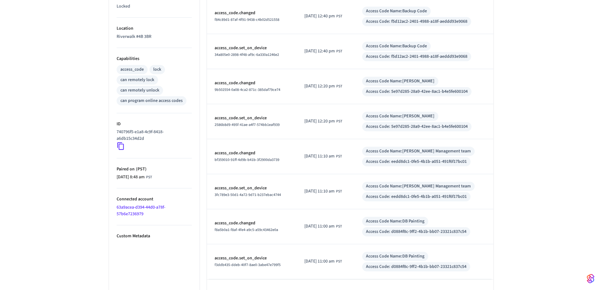
scroll to position [229, 0]
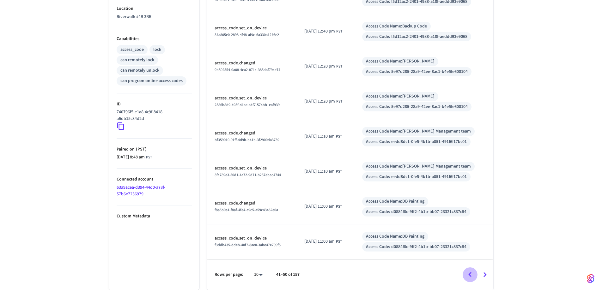
click at [472, 272] on icon "Go to previous page" at bounding box center [470, 275] width 10 height 10
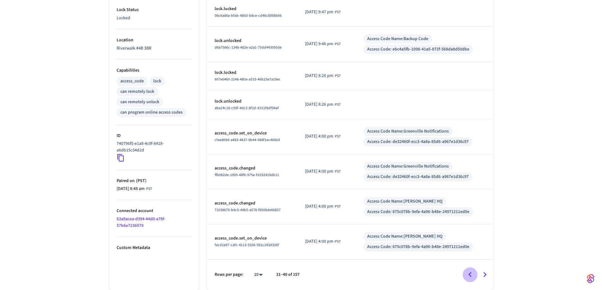
click at [472, 272] on icon "Go to previous page" at bounding box center [470, 275] width 10 height 10
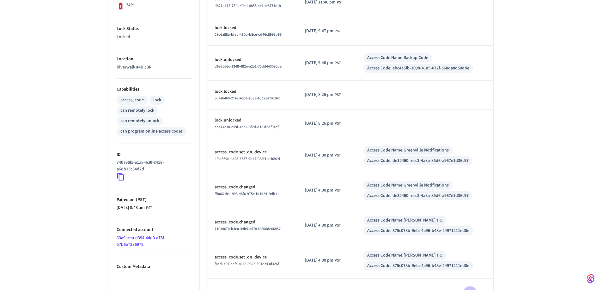
click at [472, 289] on icon "Go to previous page" at bounding box center [470, 294] width 10 height 10
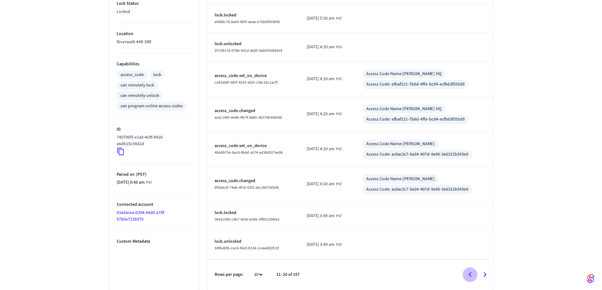
click at [472, 272] on icon "Go to previous page" at bounding box center [470, 275] width 10 height 10
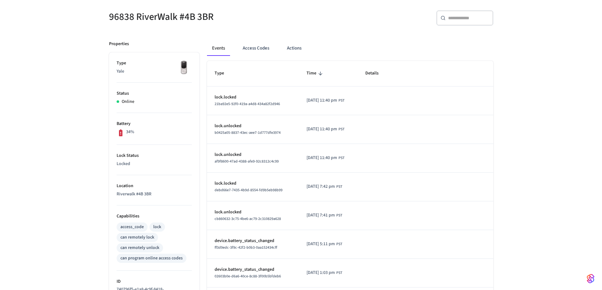
scroll to position [0, 0]
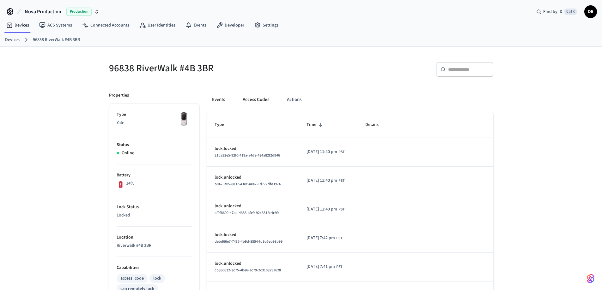
click at [255, 100] on button "Access Codes" at bounding box center [256, 99] width 37 height 15
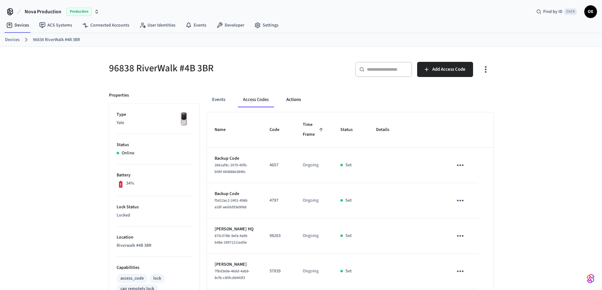
click at [295, 102] on button "Actions" at bounding box center [293, 99] width 25 height 15
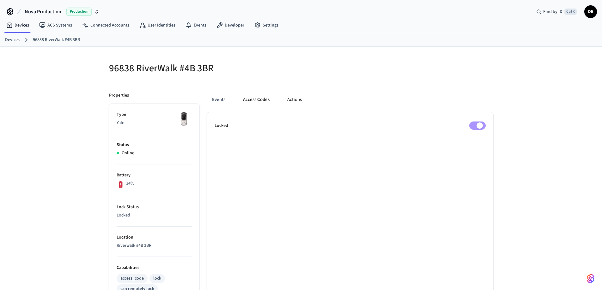
click at [253, 99] on button "Access Codes" at bounding box center [256, 99] width 37 height 15
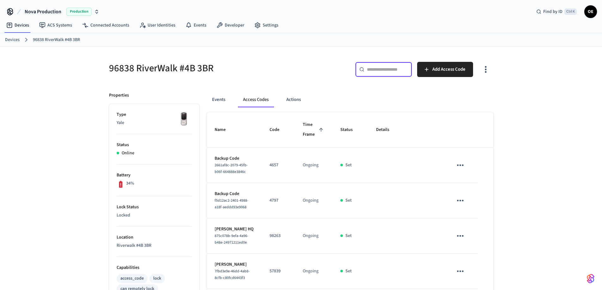
click at [382, 68] on input "text" at bounding box center [387, 69] width 41 height 6
type input "*"
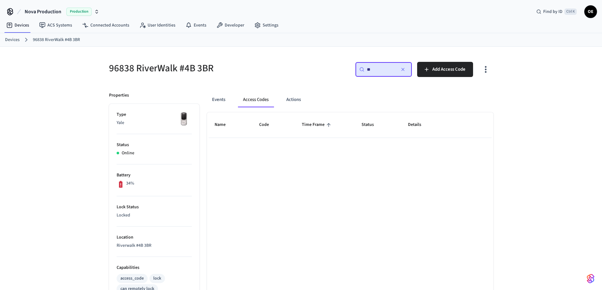
type input "*"
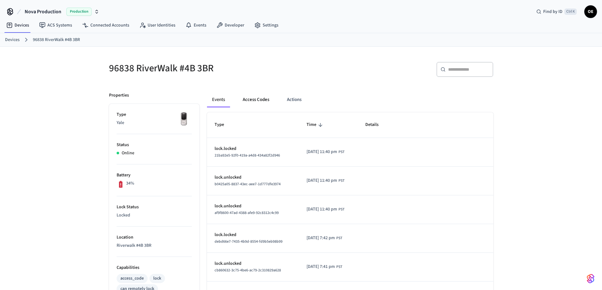
click at [257, 101] on button "Access Codes" at bounding box center [256, 99] width 37 height 15
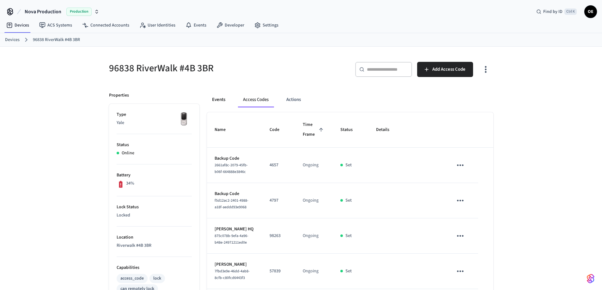
click at [219, 103] on button "Events" at bounding box center [218, 99] width 23 height 15
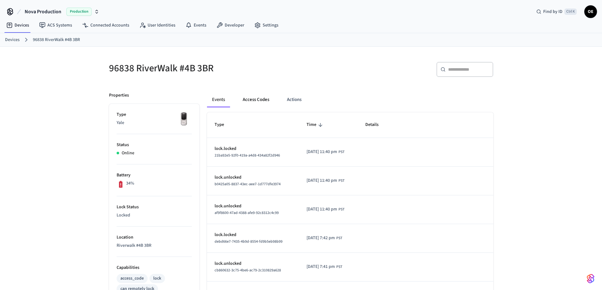
click at [259, 99] on button "Access Codes" at bounding box center [256, 99] width 37 height 15
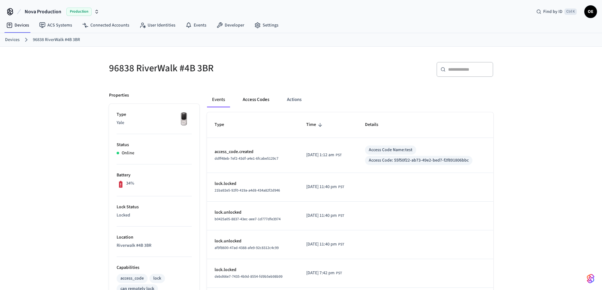
click at [252, 99] on button "Access Codes" at bounding box center [256, 99] width 37 height 15
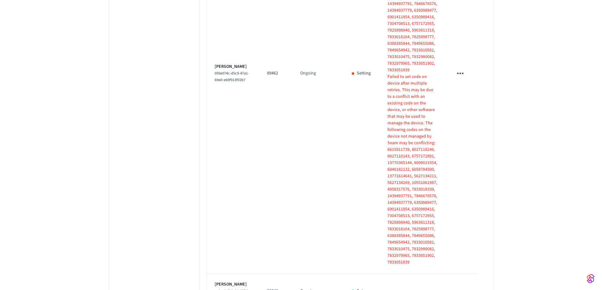
scroll to position [1327, 0]
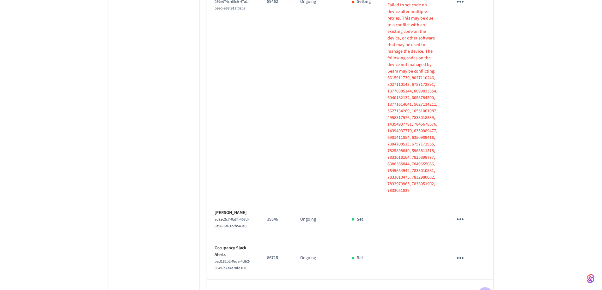
click at [482, 290] on icon "Go to next page" at bounding box center [485, 295] width 10 height 10
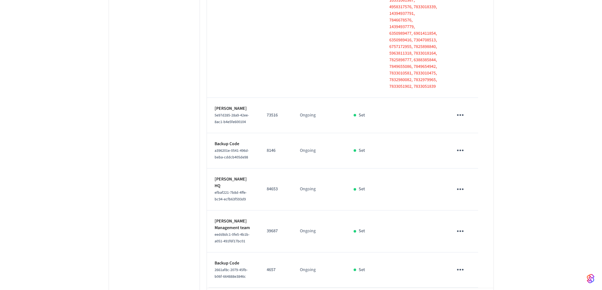
scroll to position [710, 0]
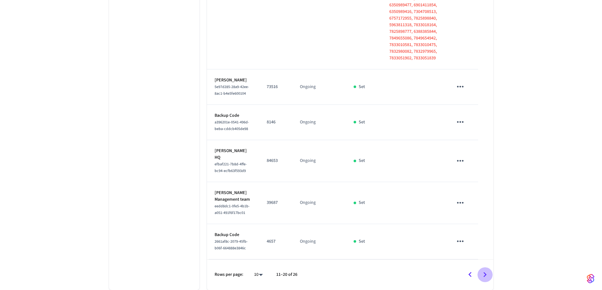
click at [487, 275] on icon "Go to next page" at bounding box center [485, 275] width 10 height 10
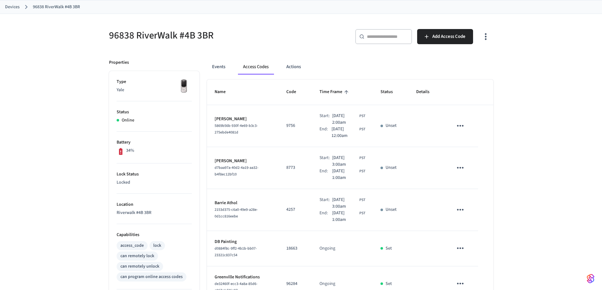
scroll to position [0, 0]
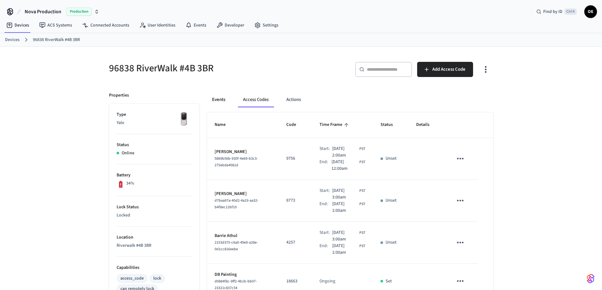
click at [223, 97] on button "Events" at bounding box center [218, 99] width 23 height 15
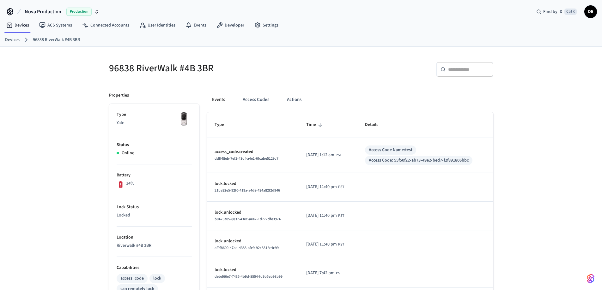
scroll to position [34, 0]
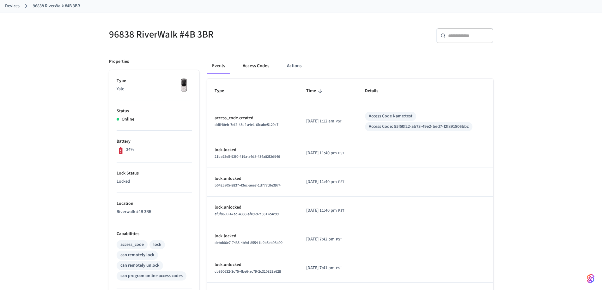
click at [249, 66] on button "Access Codes" at bounding box center [256, 65] width 37 height 15
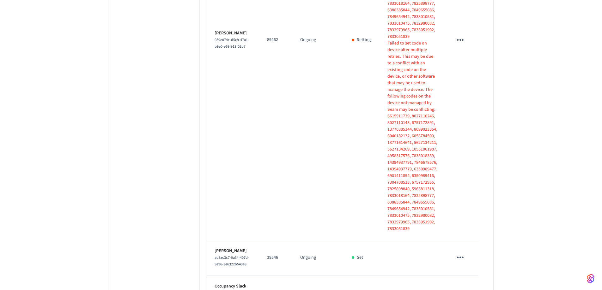
scroll to position [1327, 0]
